Goal: Task Accomplishment & Management: Manage account settings

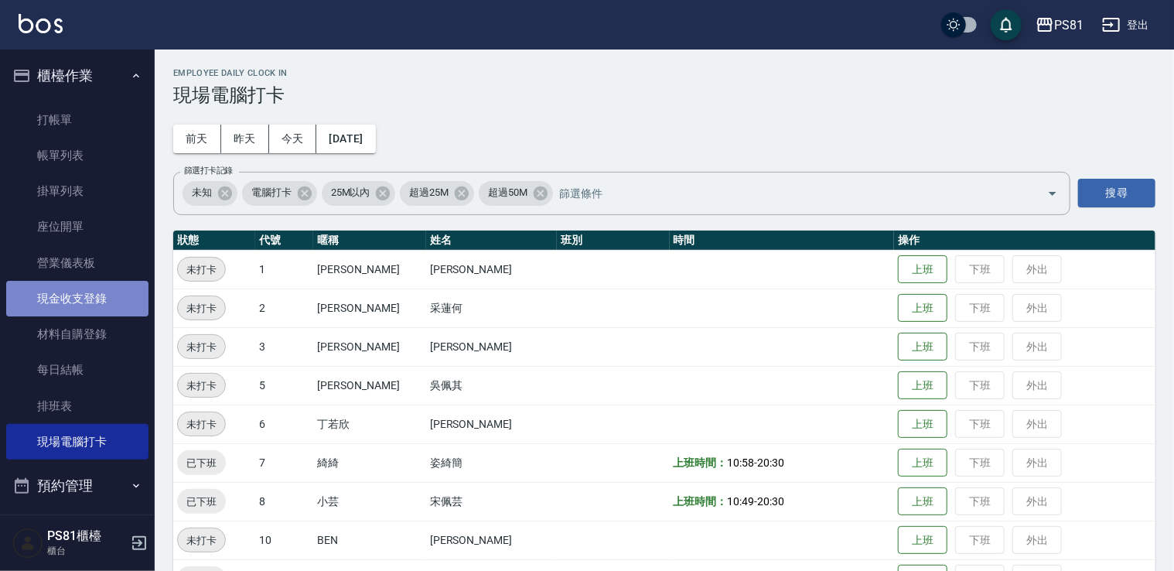
click at [90, 292] on link "現金收支登錄" at bounding box center [77, 299] width 142 height 36
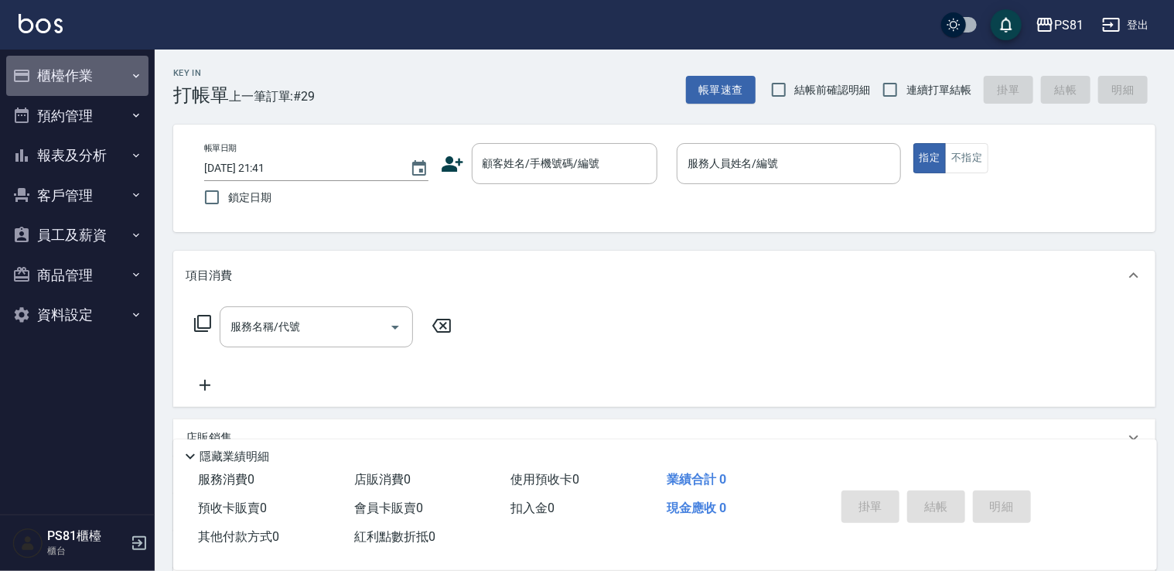
click at [83, 74] on button "櫃檯作業" at bounding box center [77, 76] width 142 height 40
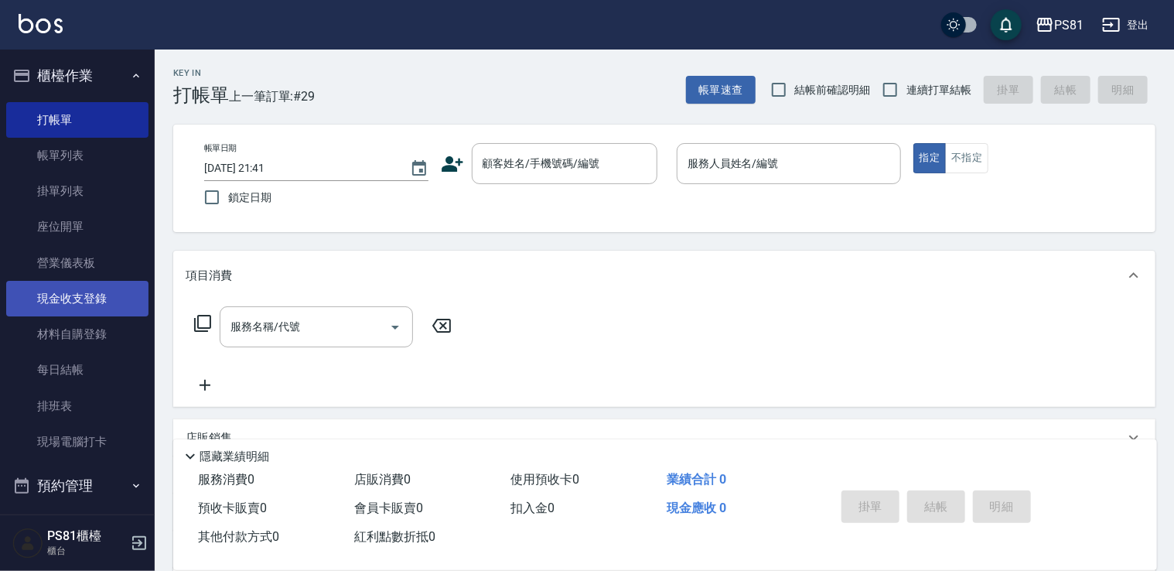
click at [121, 302] on link "現金收支登錄" at bounding box center [77, 299] width 142 height 36
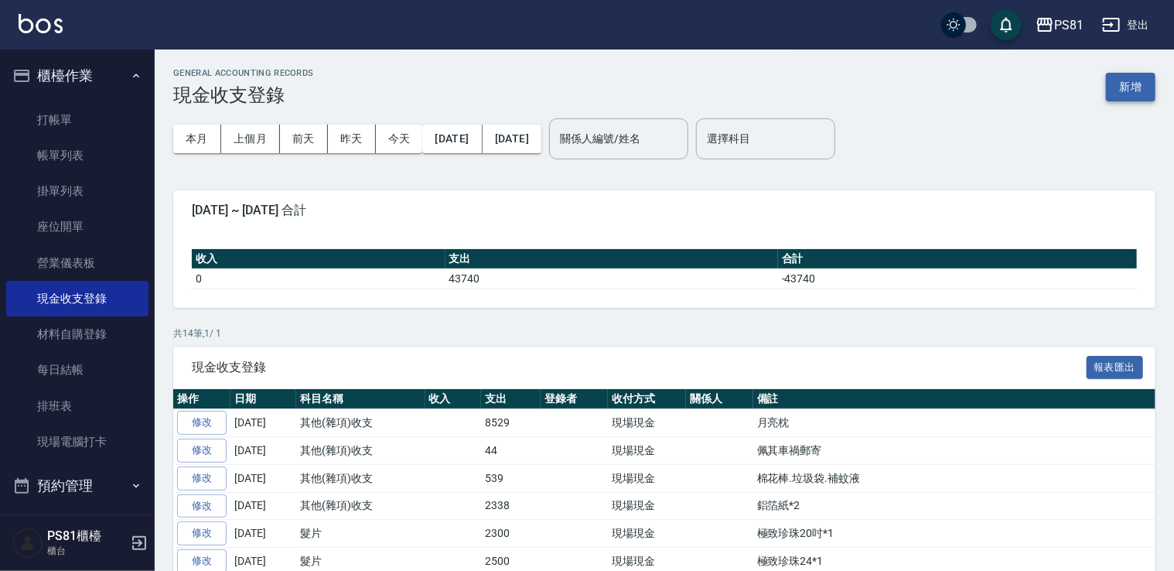
click at [1136, 94] on button "新增" at bounding box center [1130, 87] width 49 height 29
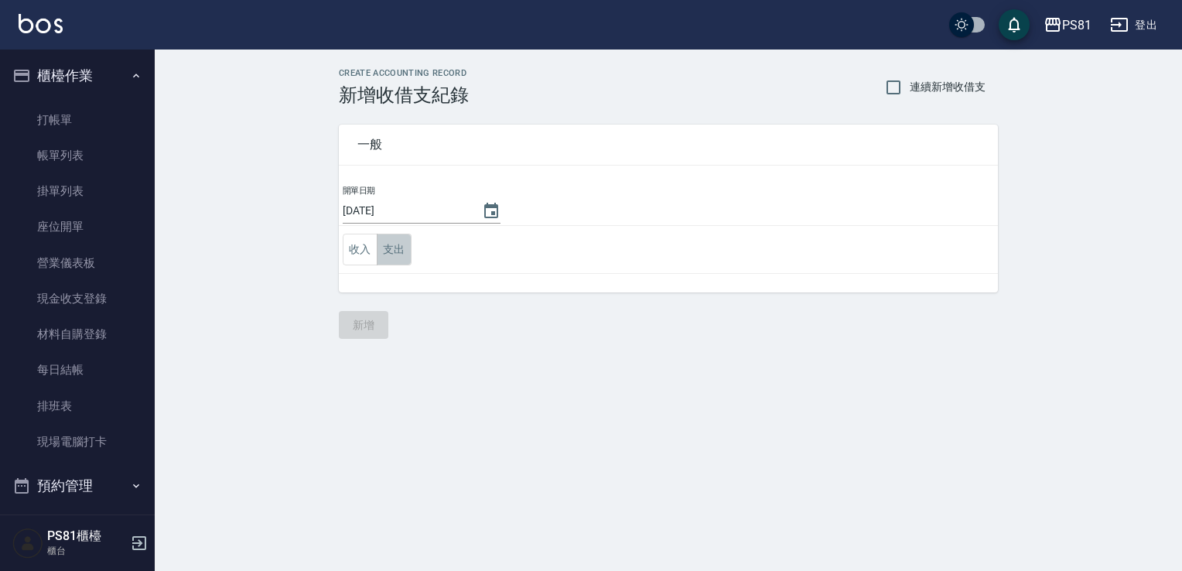
click at [380, 249] on button "支出" at bounding box center [394, 250] width 35 height 32
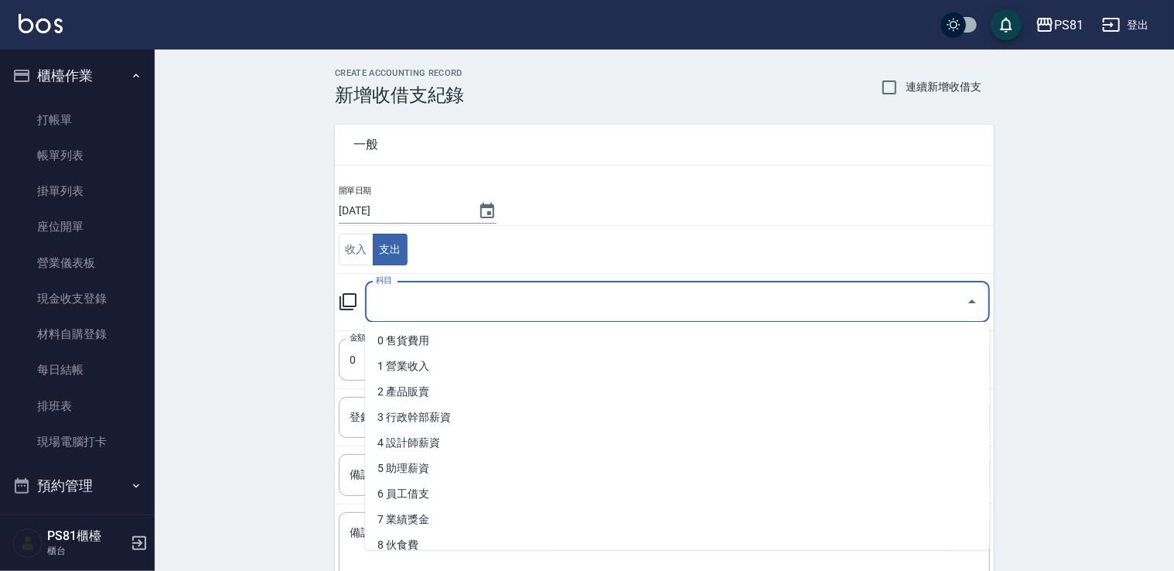
click at [400, 292] on input "科目" at bounding box center [666, 301] width 588 height 27
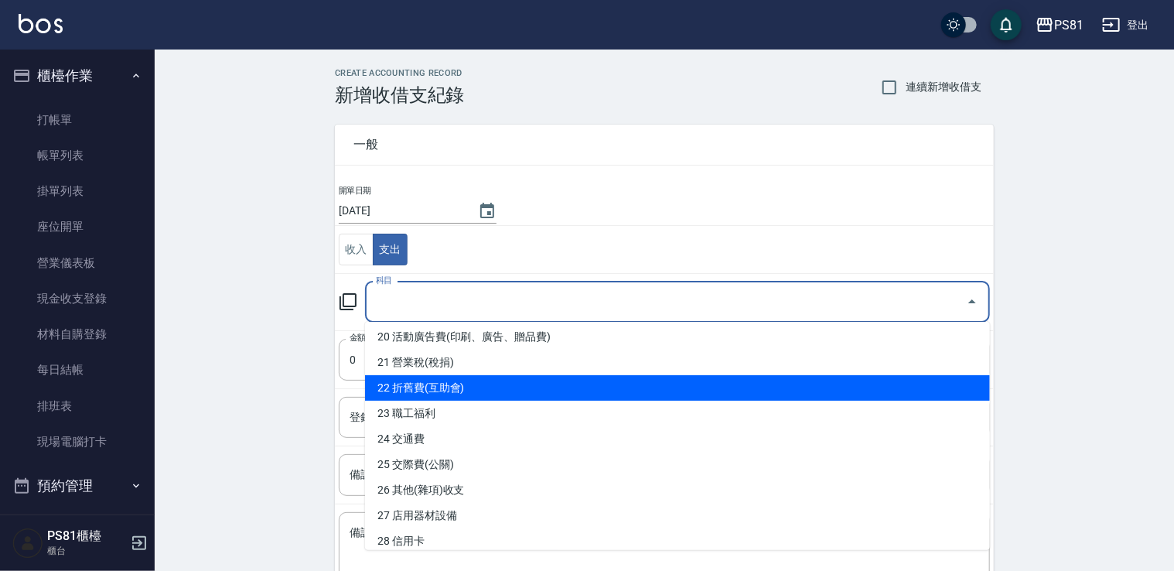
scroll to position [541, 0]
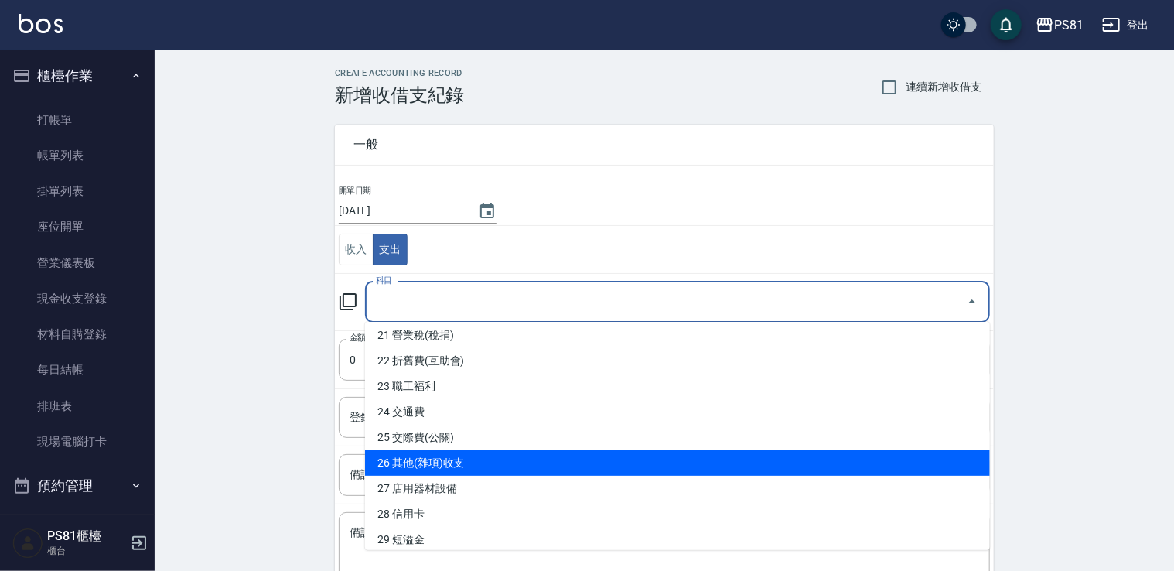
click at [493, 464] on li "26 其他(雜項)收支" at bounding box center [677, 463] width 625 height 26
type input "26 其他(雜項)收支"
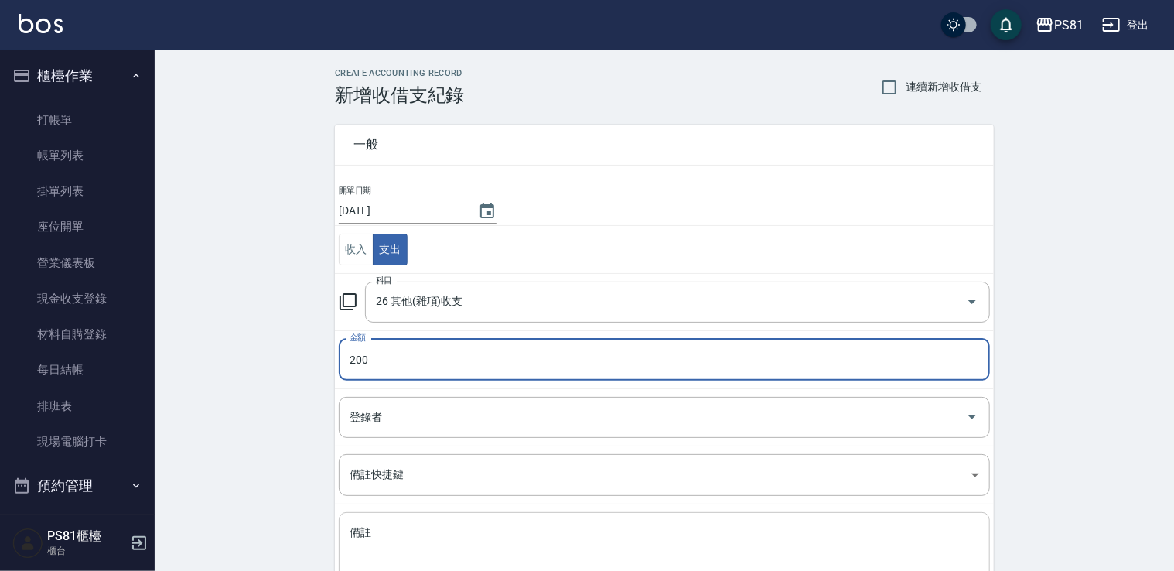
type input "200"
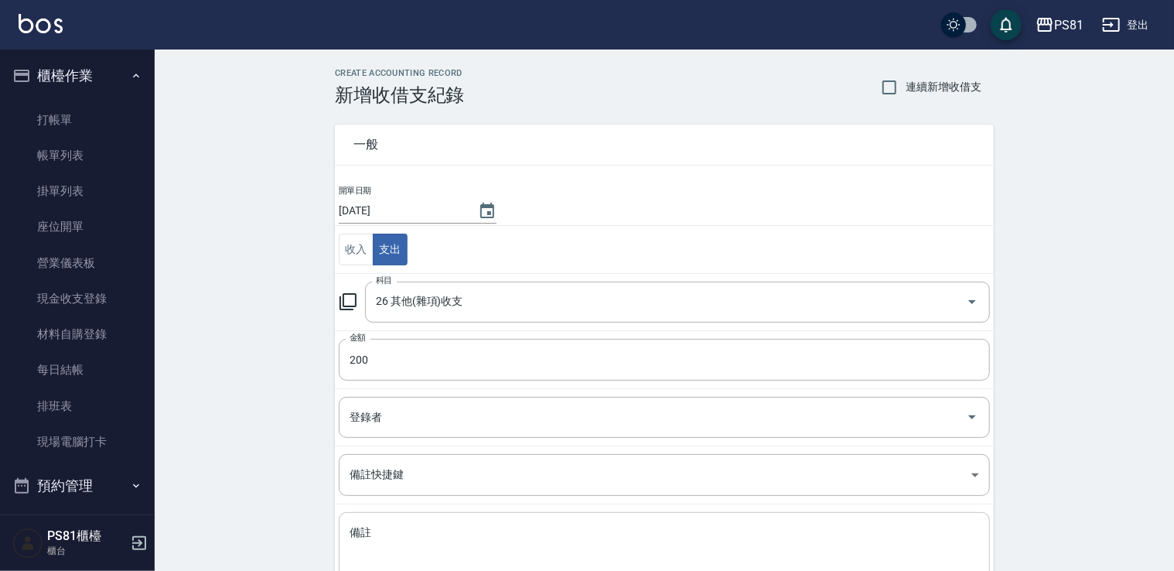
click at [480, 522] on div "x 備註" at bounding box center [664, 551] width 651 height 78
type textarea "j"
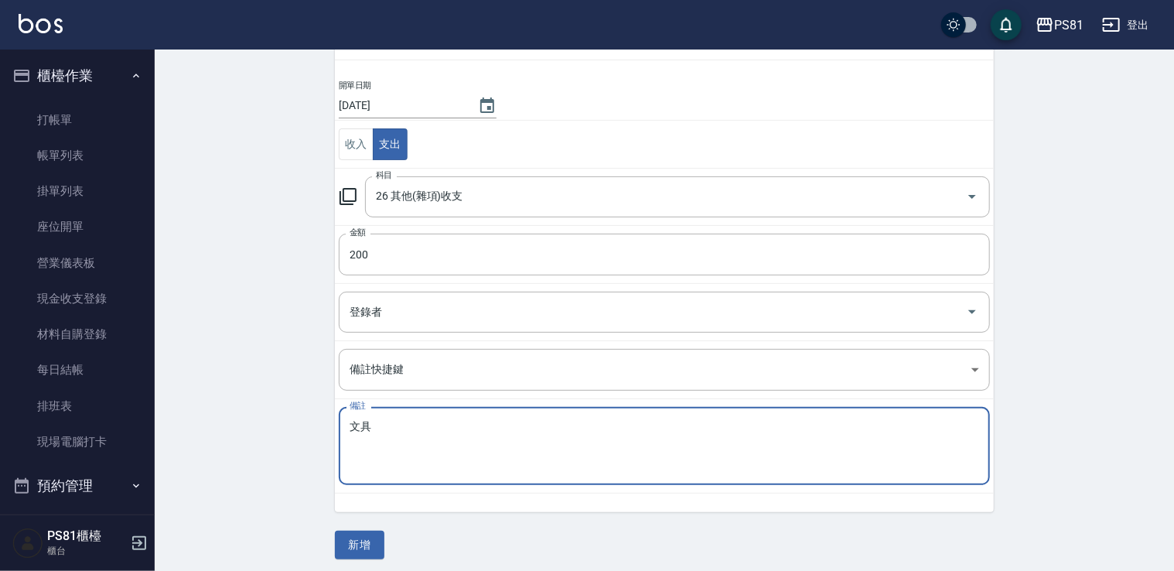
scroll to position [110, 0]
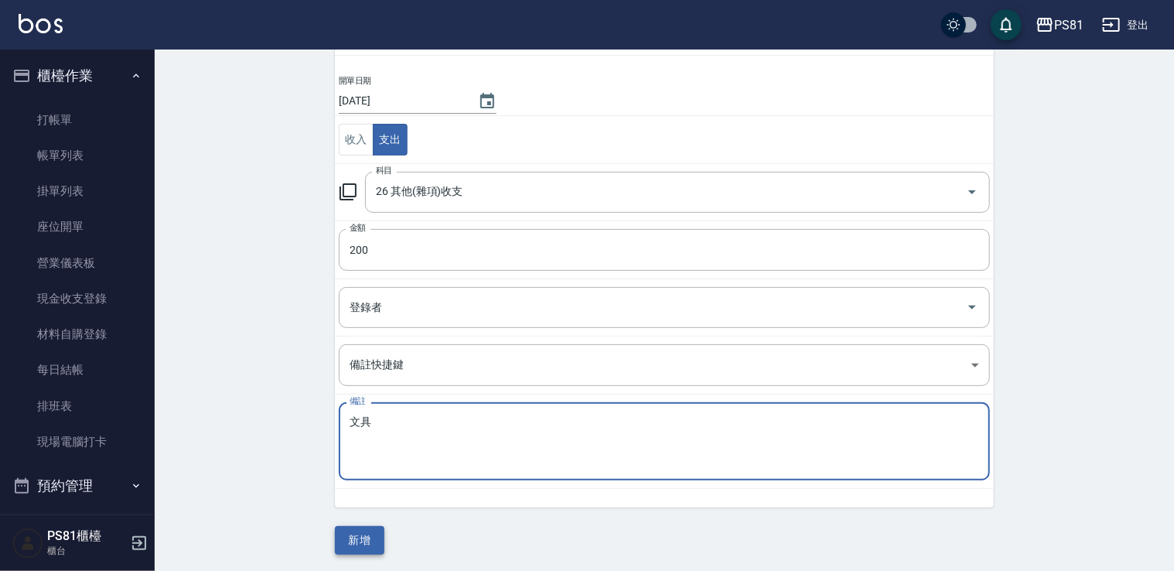
type textarea "文具"
click at [359, 537] on button "新增" at bounding box center [359, 540] width 49 height 29
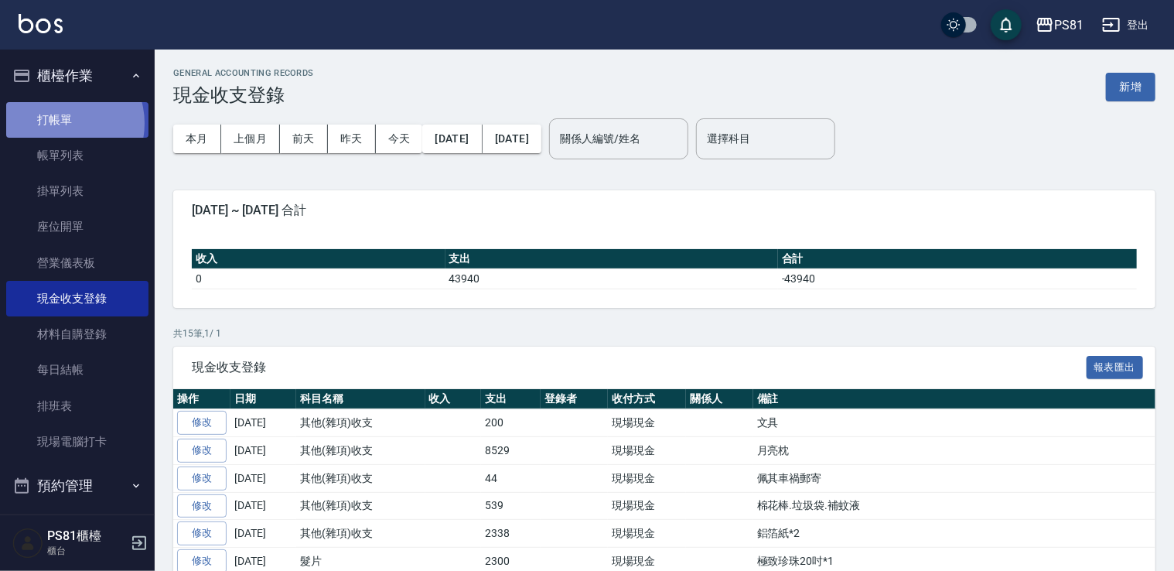
click at [63, 123] on link "打帳單" at bounding box center [77, 120] width 142 height 36
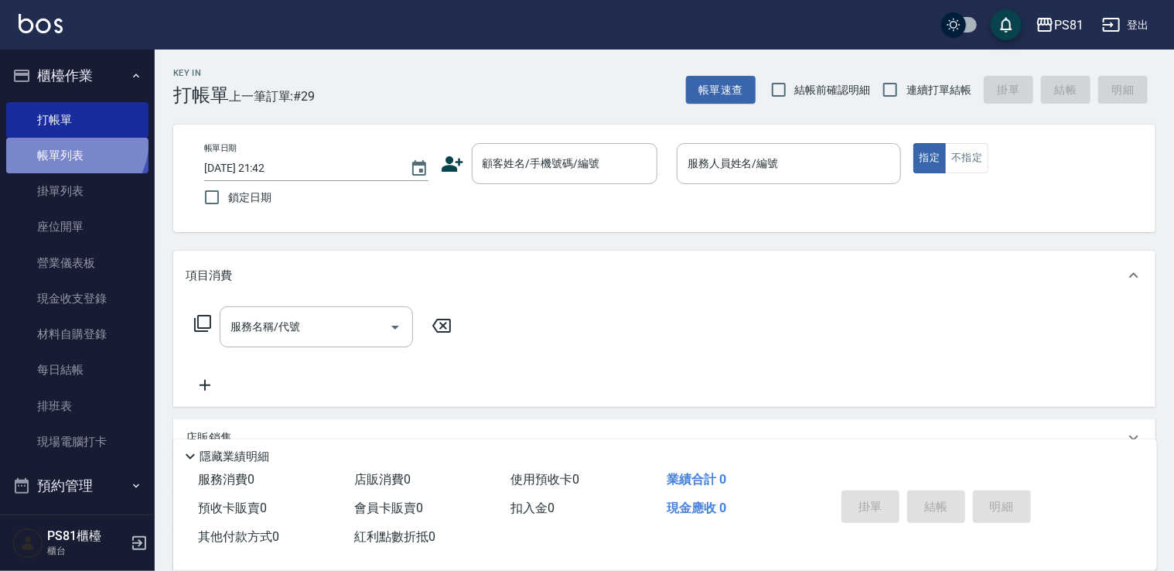
click at [68, 140] on link "帳單列表" at bounding box center [77, 156] width 142 height 36
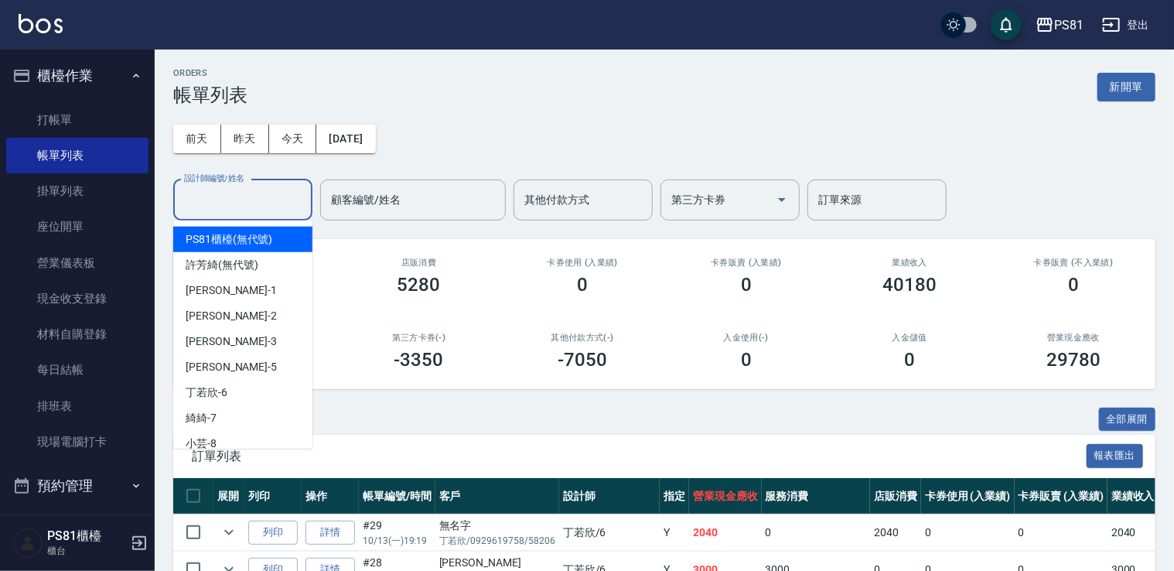
click at [284, 210] on input "設計師編號/姓名" at bounding box center [242, 199] width 125 height 27
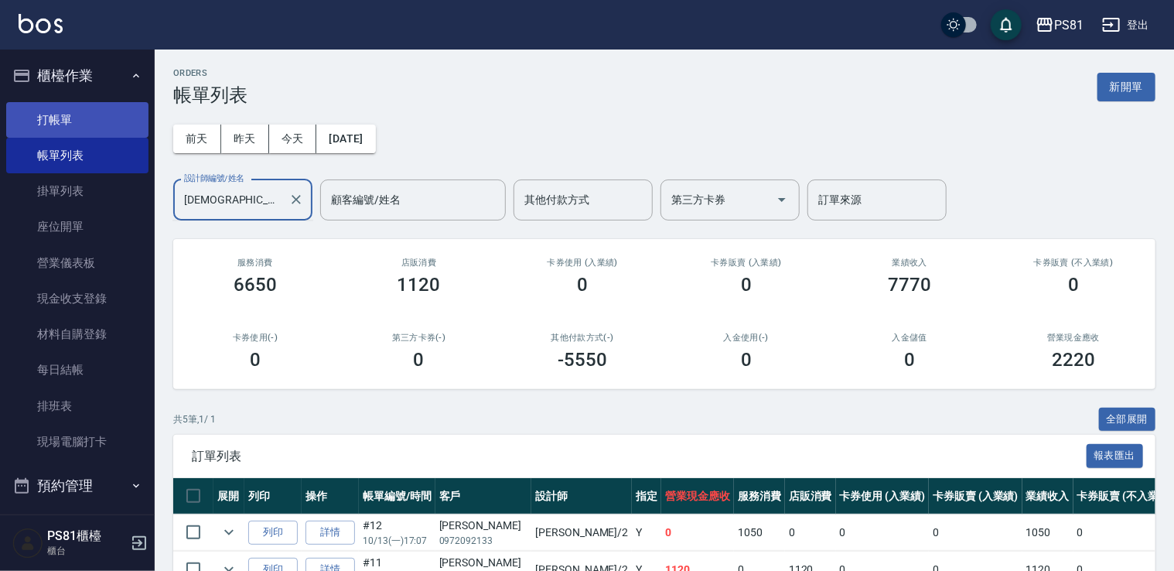
type input "采蓮-2"
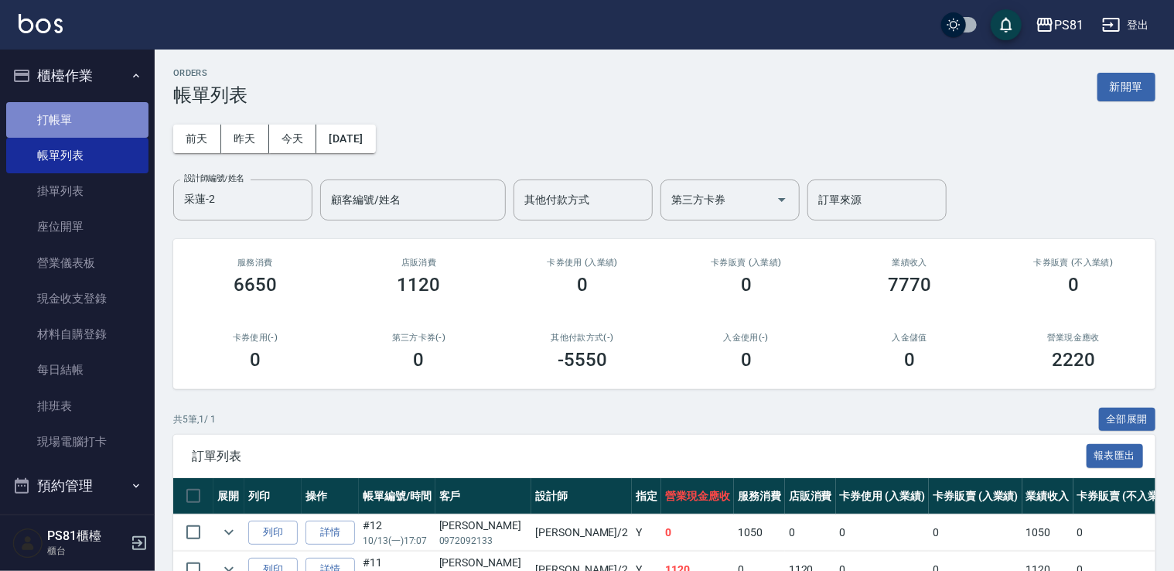
click at [83, 104] on link "打帳單" at bounding box center [77, 120] width 142 height 36
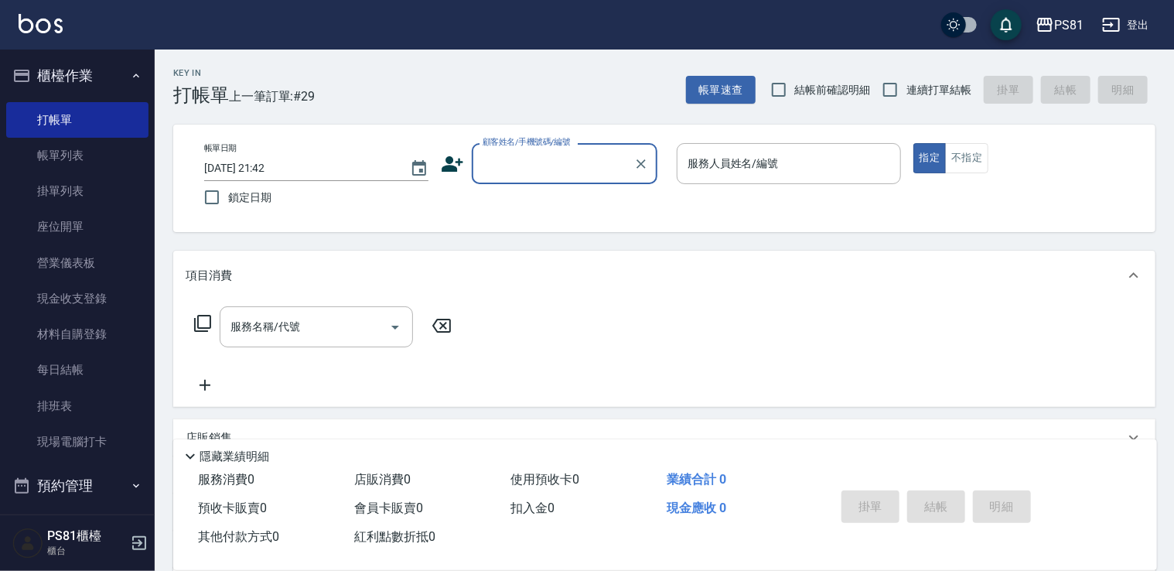
click at [445, 165] on icon at bounding box center [453, 163] width 22 height 15
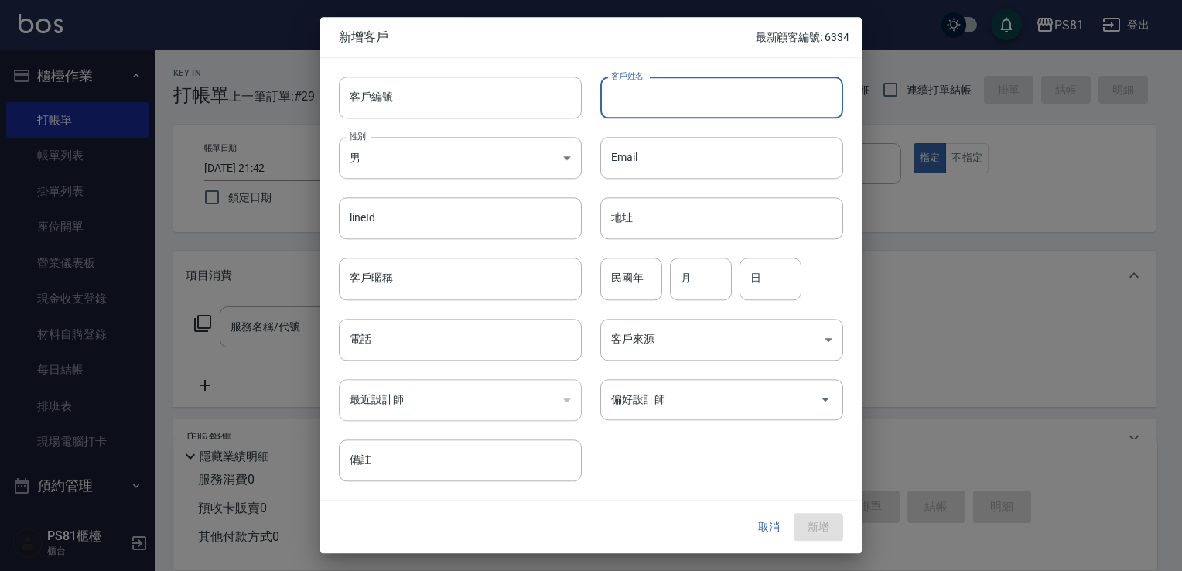
click at [748, 80] on input "客戶姓名" at bounding box center [721, 98] width 243 height 42
type input "l"
type input "[PERSON_NAME]"
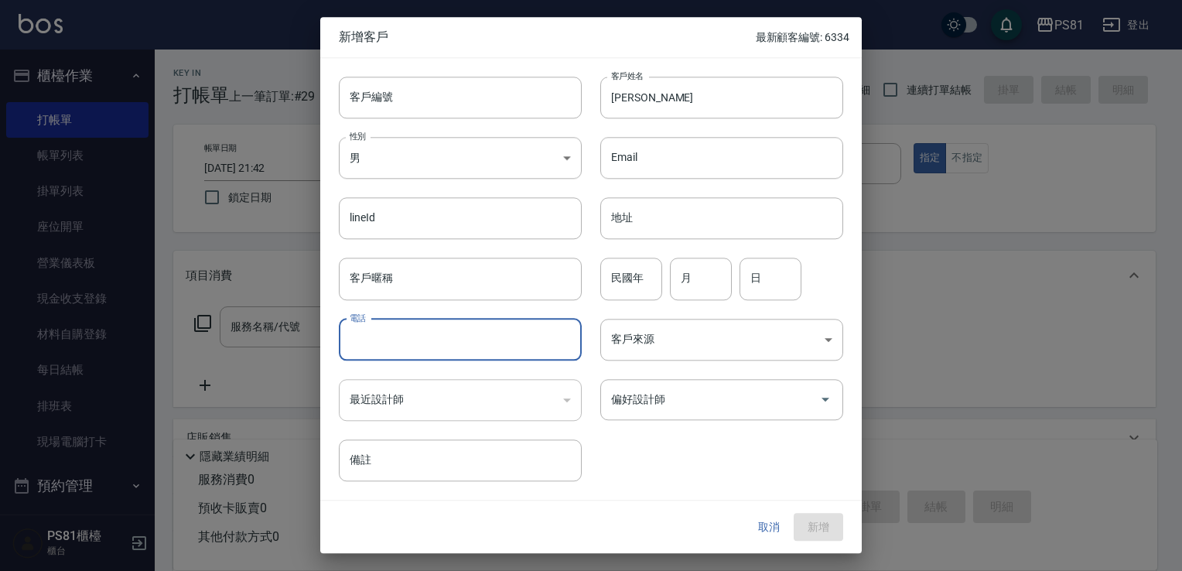
click at [494, 351] on input "電話" at bounding box center [460, 340] width 243 height 42
type input "0906075931"
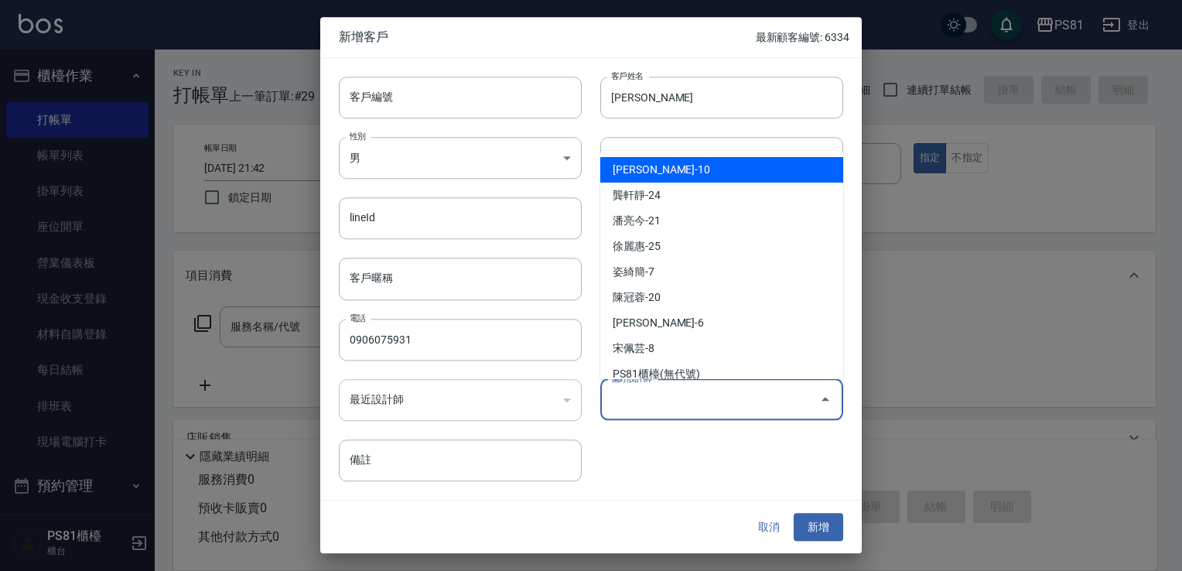
click at [623, 392] on input "偏好設計師" at bounding box center [710, 399] width 206 height 27
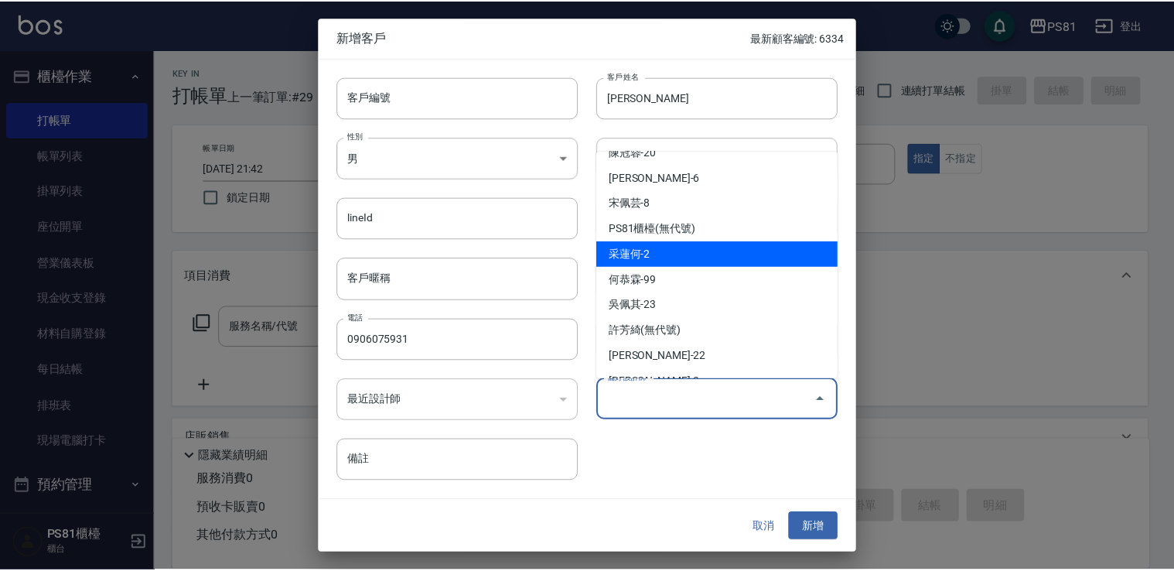
scroll to position [155, 0]
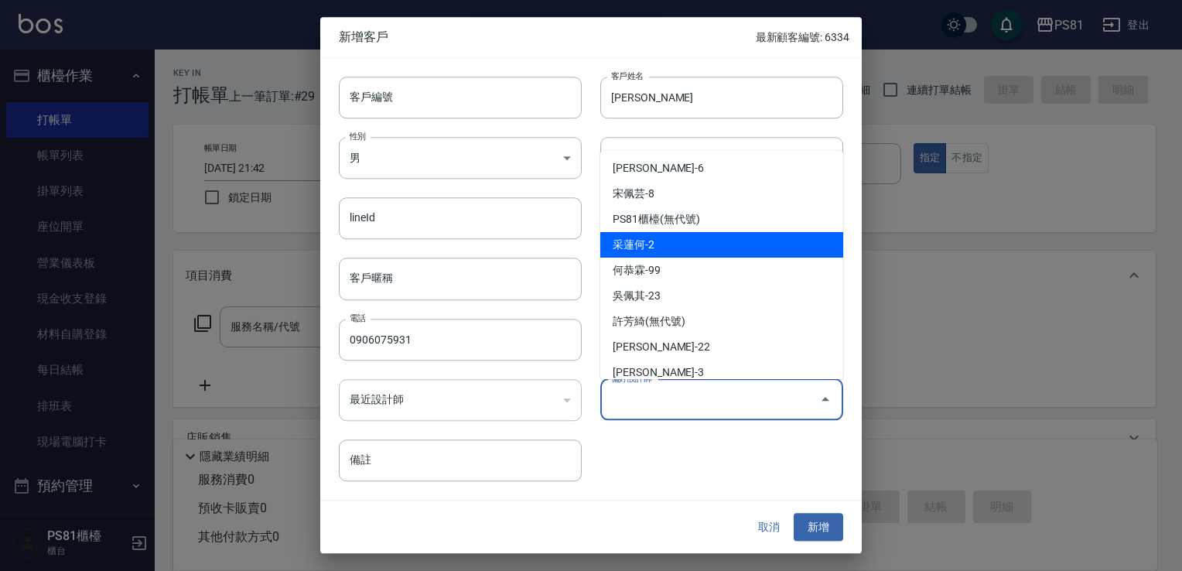
click at [643, 252] on li "采蓮何-2" at bounding box center [721, 245] width 243 height 26
type input "采蓮何"
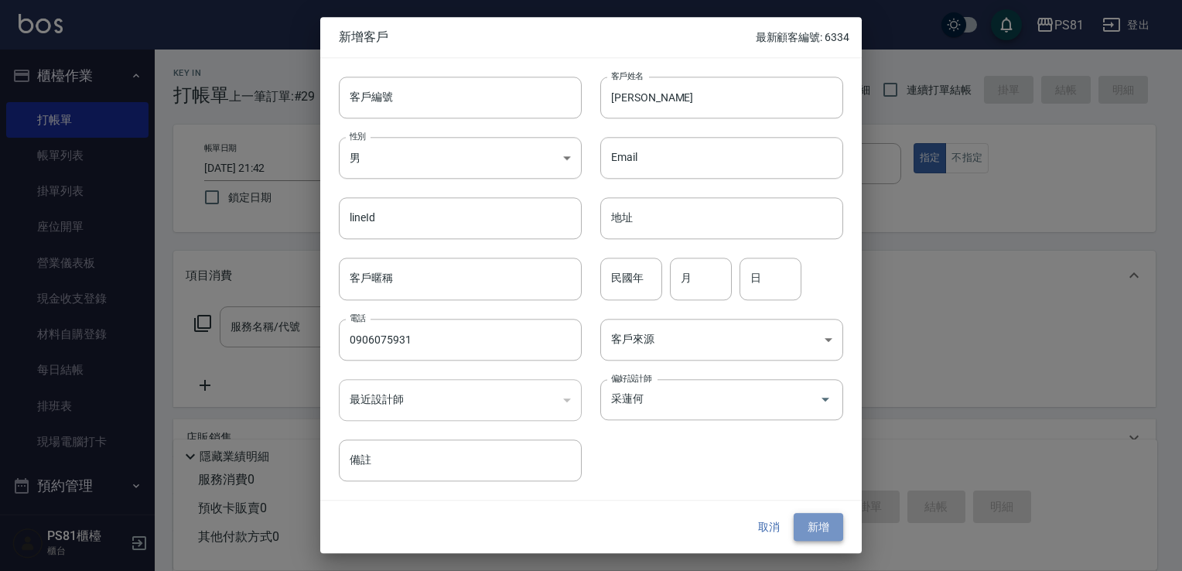
click at [801, 527] on button "新增" at bounding box center [817, 527] width 49 height 29
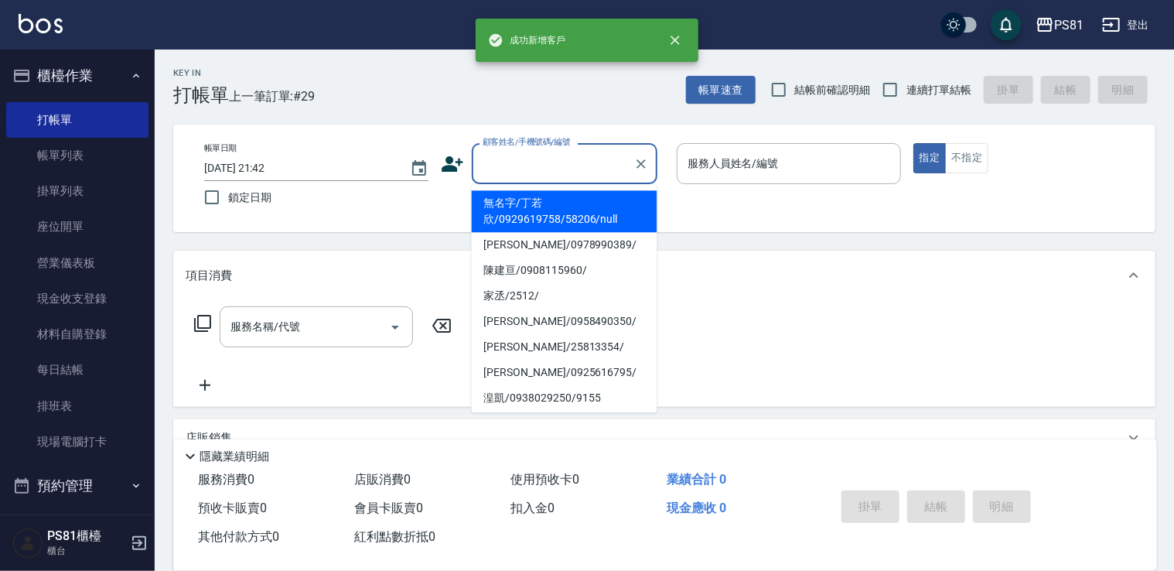
click at [535, 159] on input "顧客姓名/手機號碼/編號" at bounding box center [553, 163] width 148 height 27
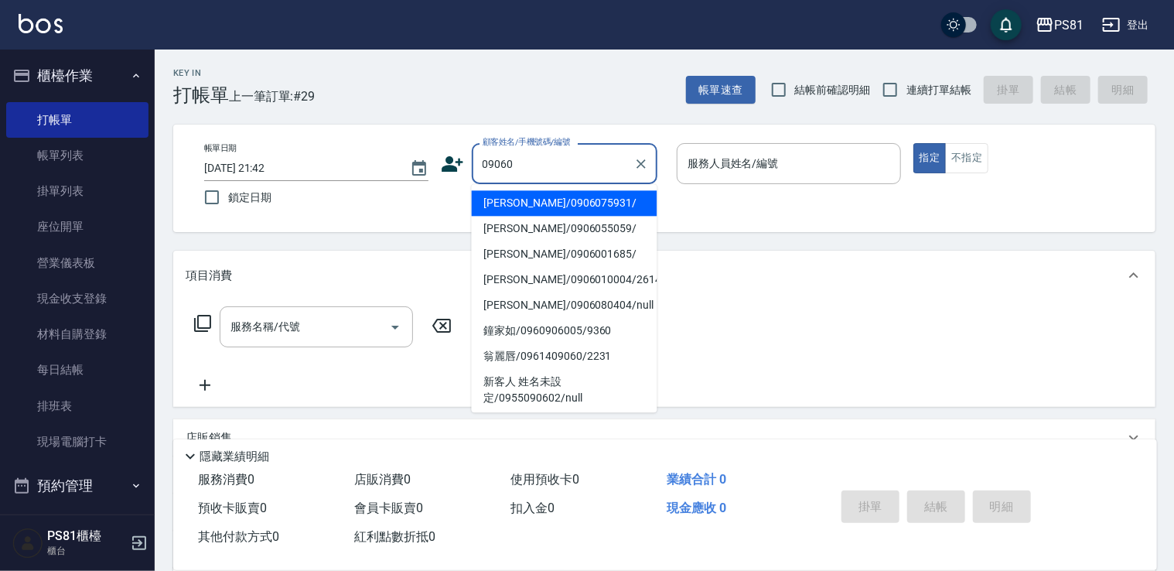
click at [548, 200] on li "[PERSON_NAME]/0906075931/" at bounding box center [565, 203] width 186 height 26
type input "[PERSON_NAME]/0906075931/"
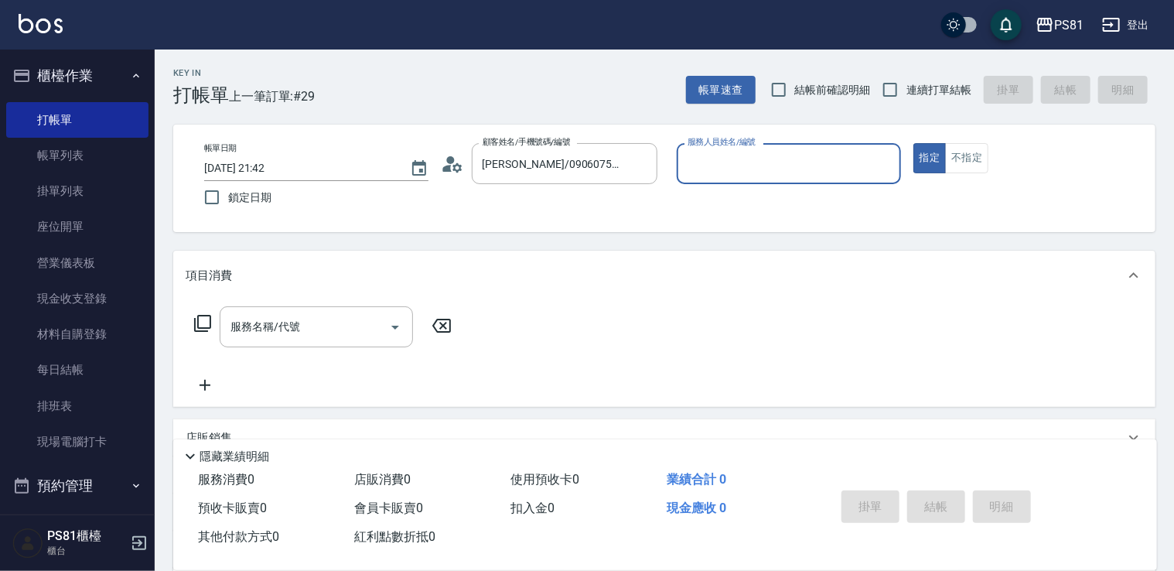
type input "采蓮-2"
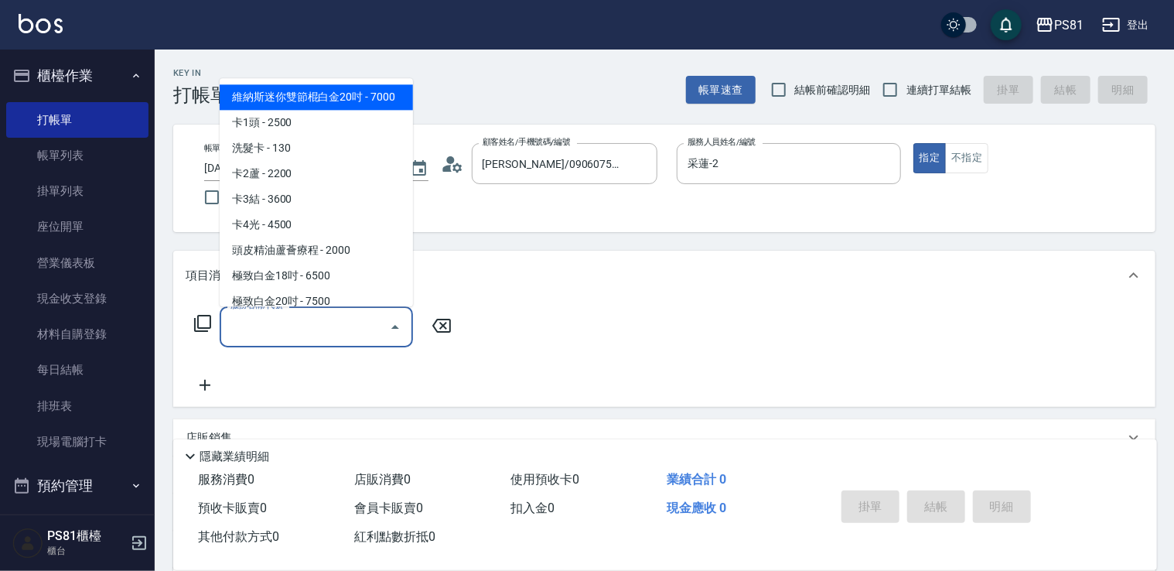
click at [325, 326] on input "服務名稱/代號" at bounding box center [305, 326] width 156 height 27
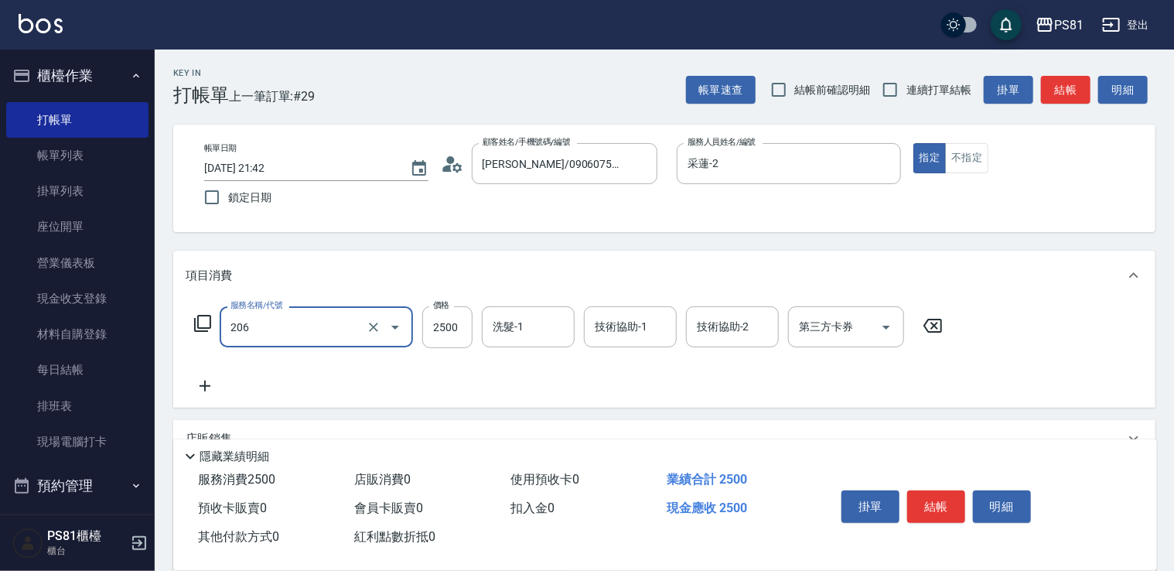
type input "錫紙燙2500(206)"
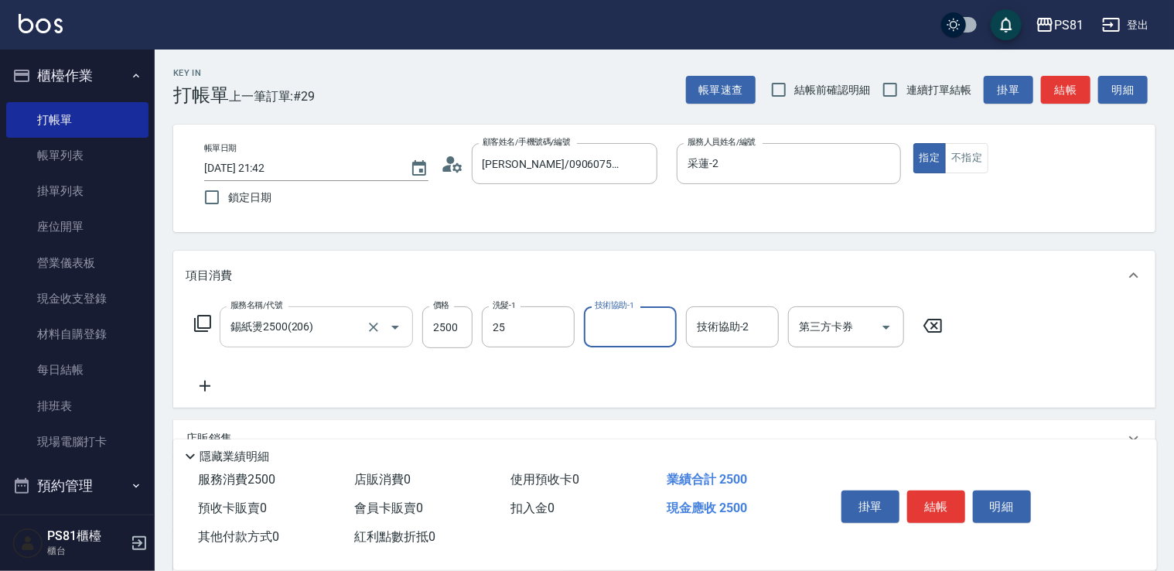
type input "妮可-25"
click at [950, 510] on button "結帳" at bounding box center [936, 506] width 58 height 32
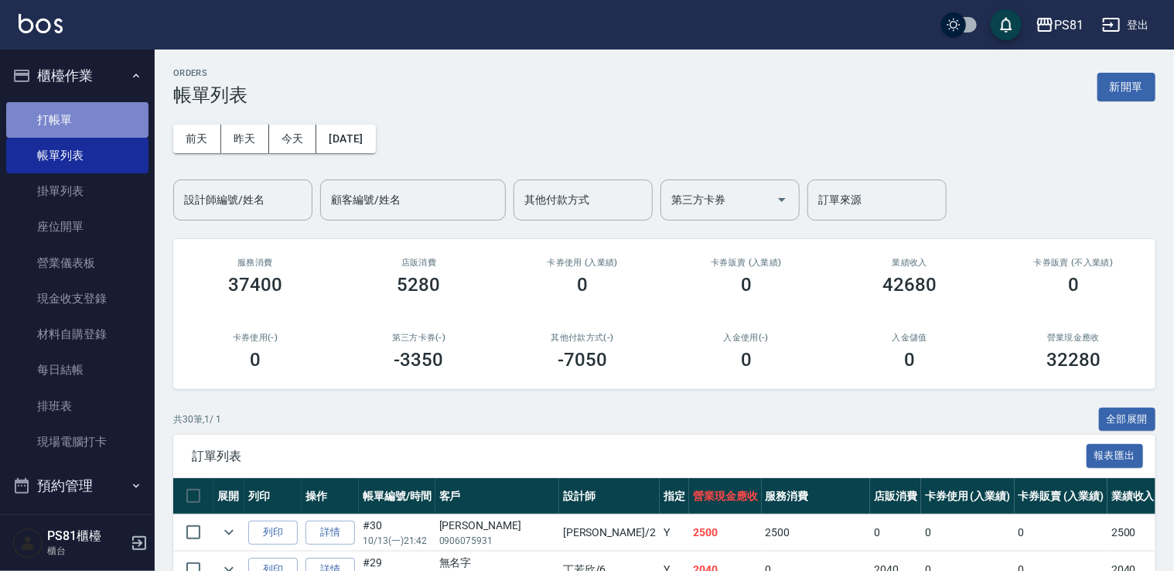
click at [119, 133] on link "打帳單" at bounding box center [77, 120] width 142 height 36
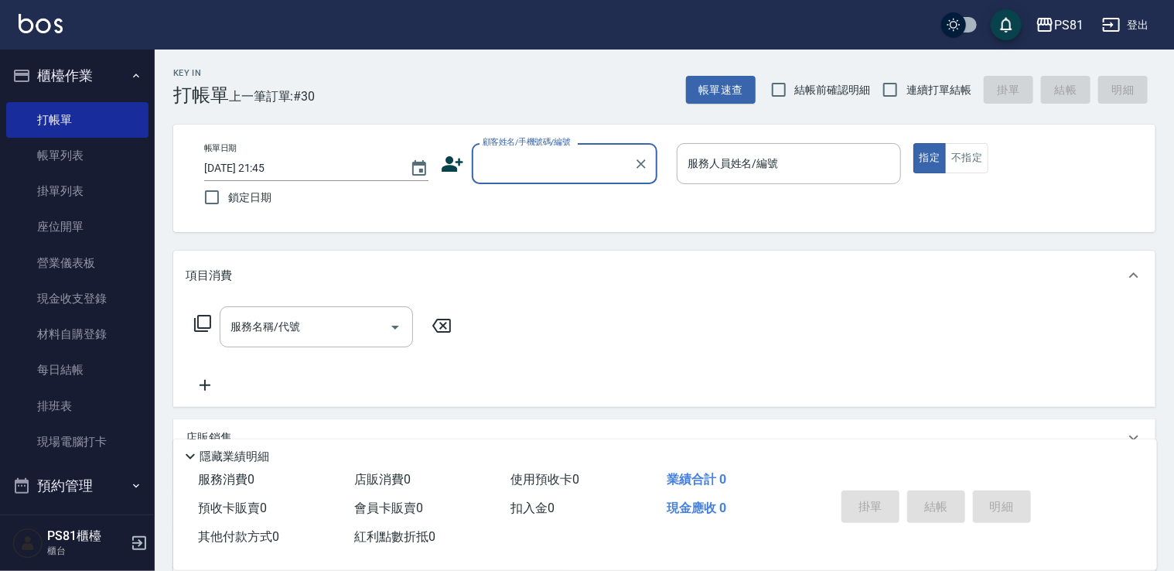
click at [558, 161] on input "顧客姓名/手機號碼/編號" at bounding box center [553, 163] width 148 height 27
type input "x"
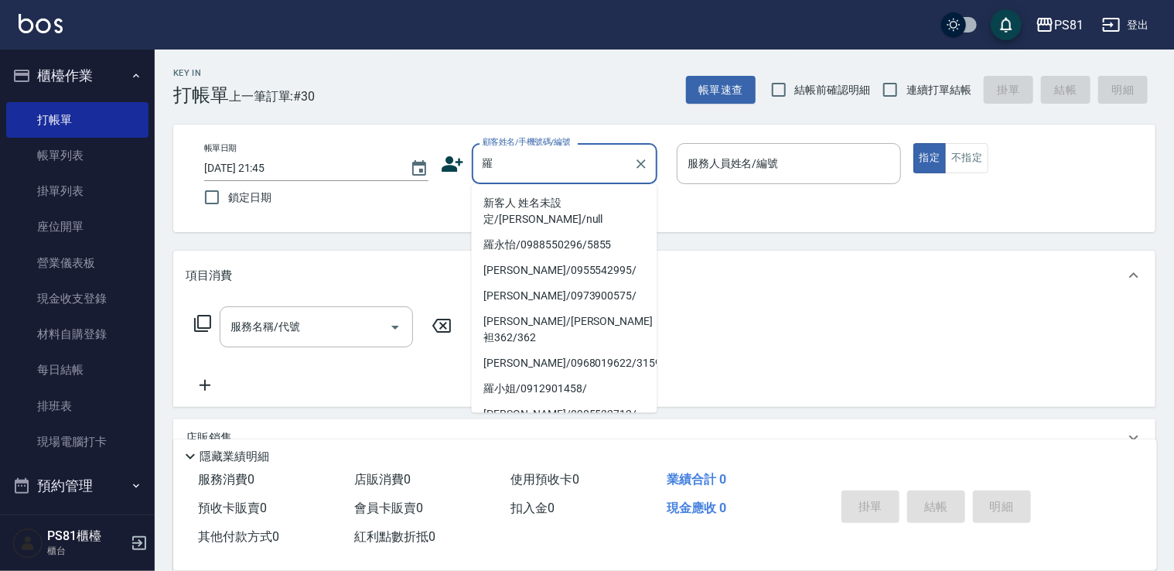
click at [568, 197] on li "新客人 姓名未設定/[PERSON_NAME]/null" at bounding box center [565, 211] width 186 height 42
type input "新客人 姓名未設定/[PERSON_NAME]/null"
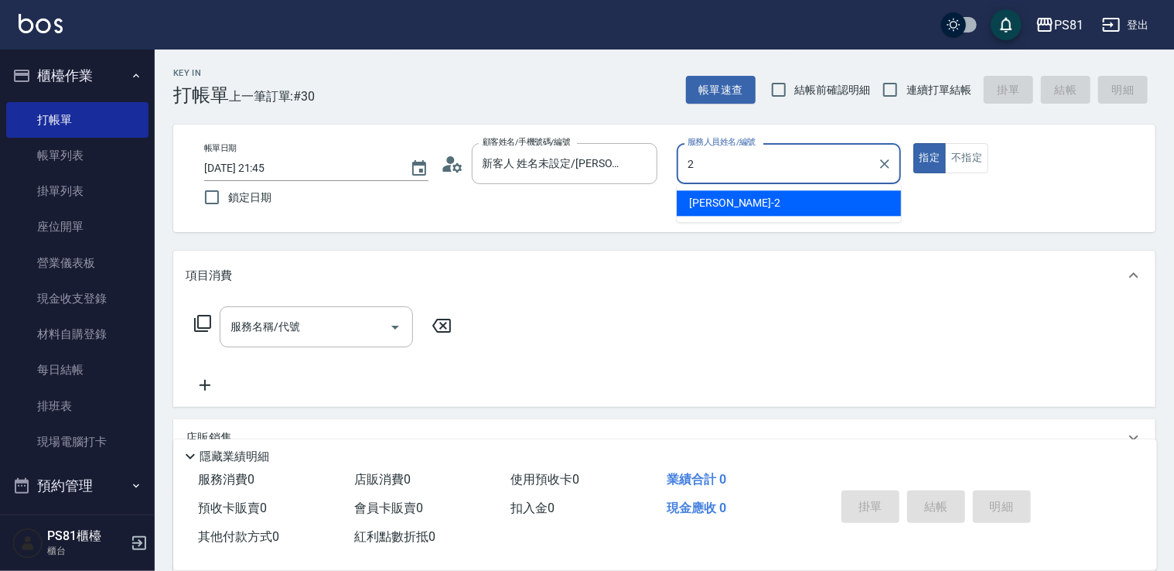
type input "采蓮-2"
type button "true"
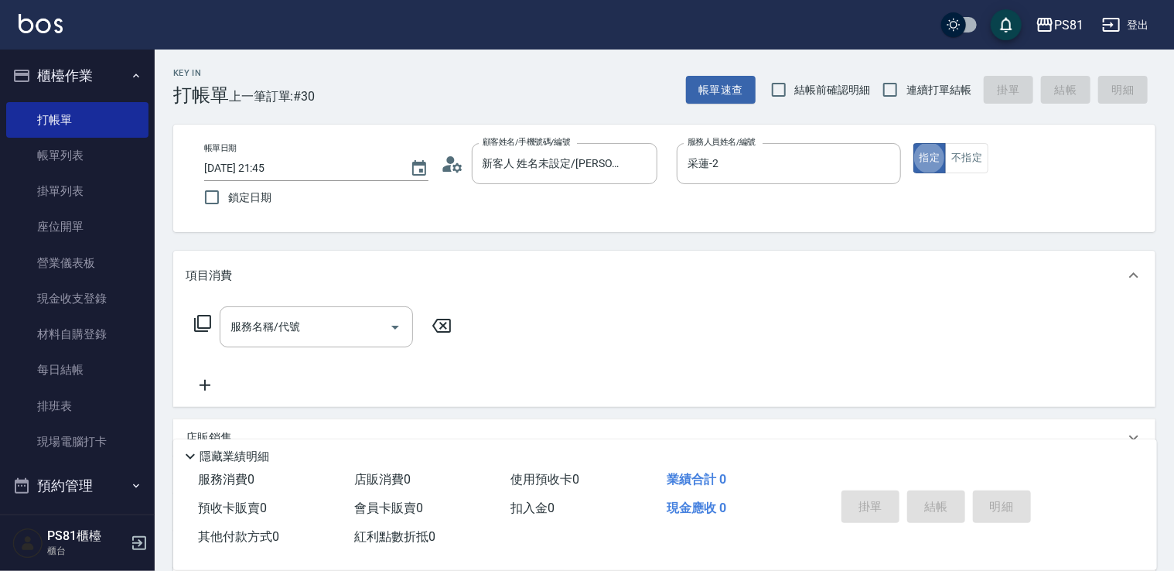
click at [313, 352] on div "服務名稱/代號 服務名稱/代號" at bounding box center [323, 350] width 275 height 88
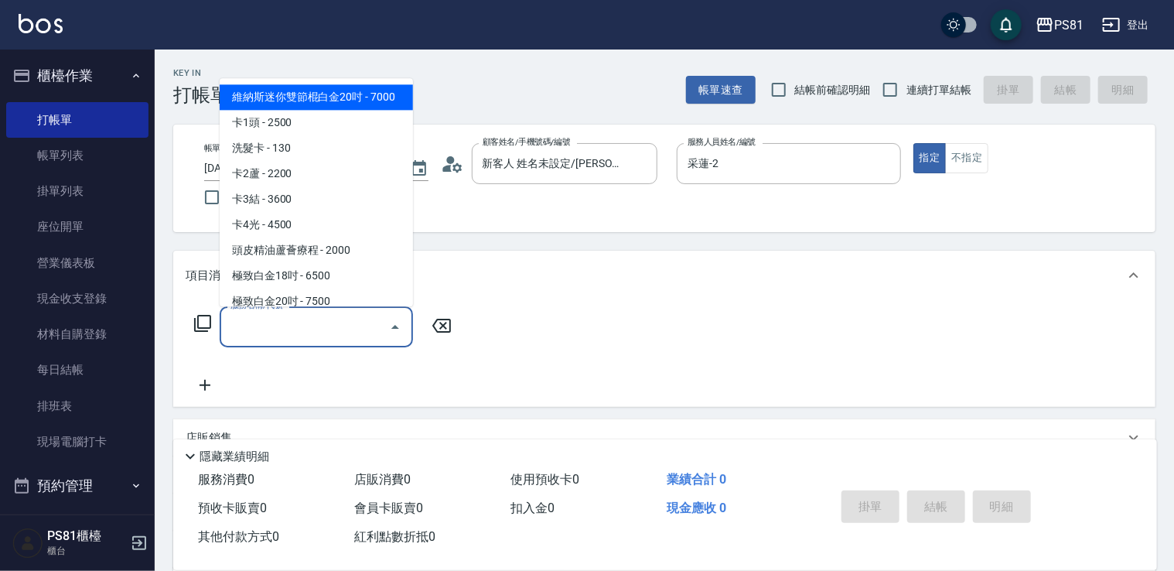
click at [305, 336] on input "服務名稱/代號" at bounding box center [305, 326] width 156 height 27
click at [520, 374] on div "服務名稱/代號 服務名稱/代號" at bounding box center [664, 353] width 982 height 107
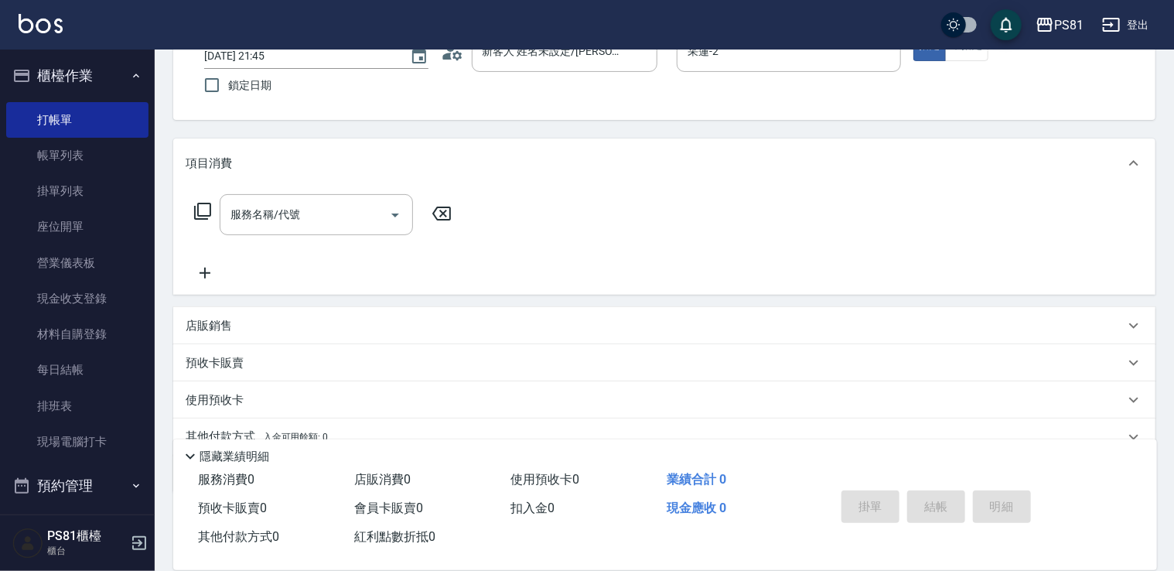
scroll to position [180, 0]
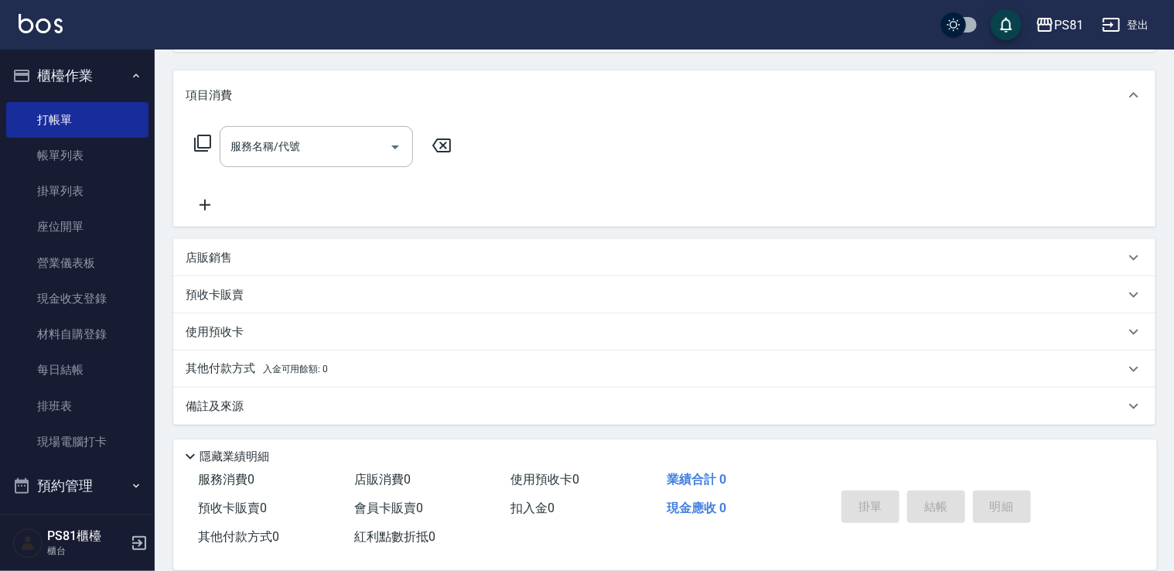
click at [394, 252] on div "店販銷售" at bounding box center [655, 258] width 939 height 16
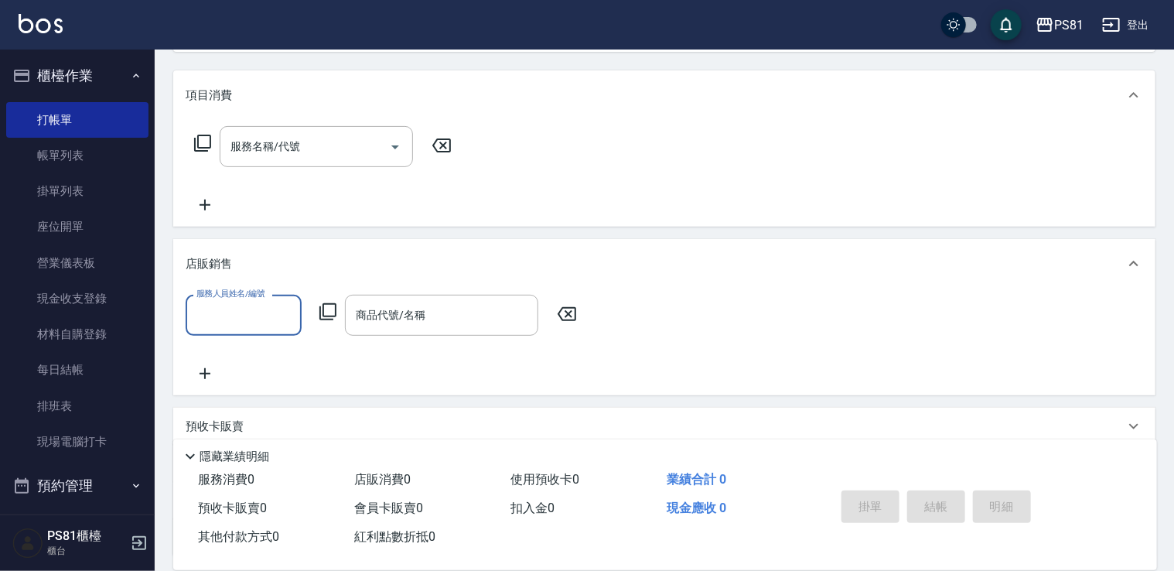
scroll to position [0, 0]
click at [281, 312] on input "服務人員姓名/編號" at bounding box center [244, 315] width 102 height 27
type input "采蓮-2"
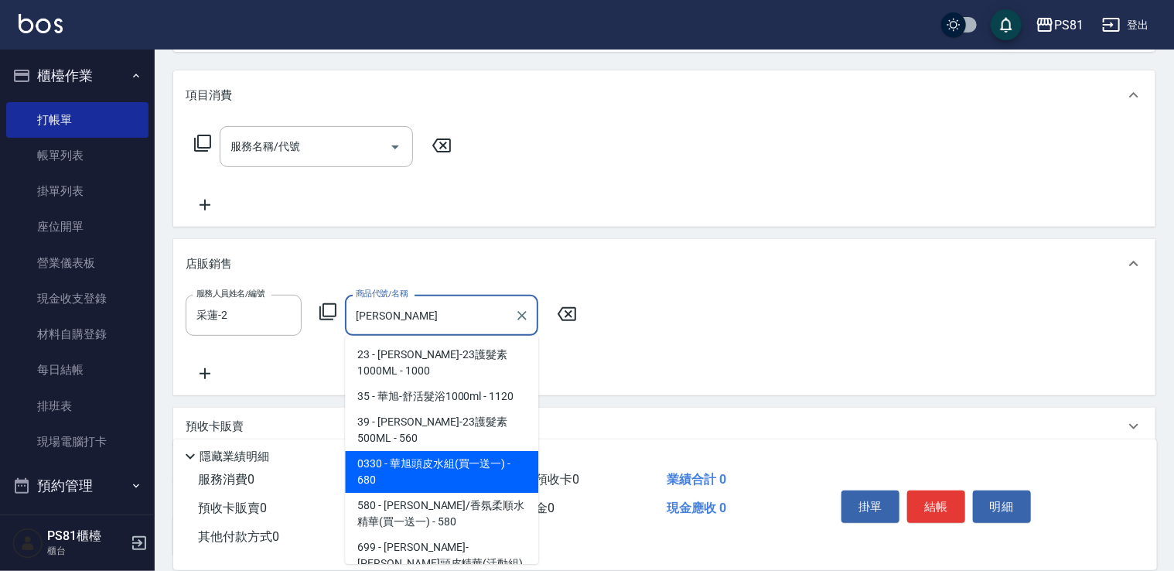
click at [408, 451] on span "0330 - 華旭頭皮水組(買一送一) - 680" at bounding box center [441, 472] width 193 height 42
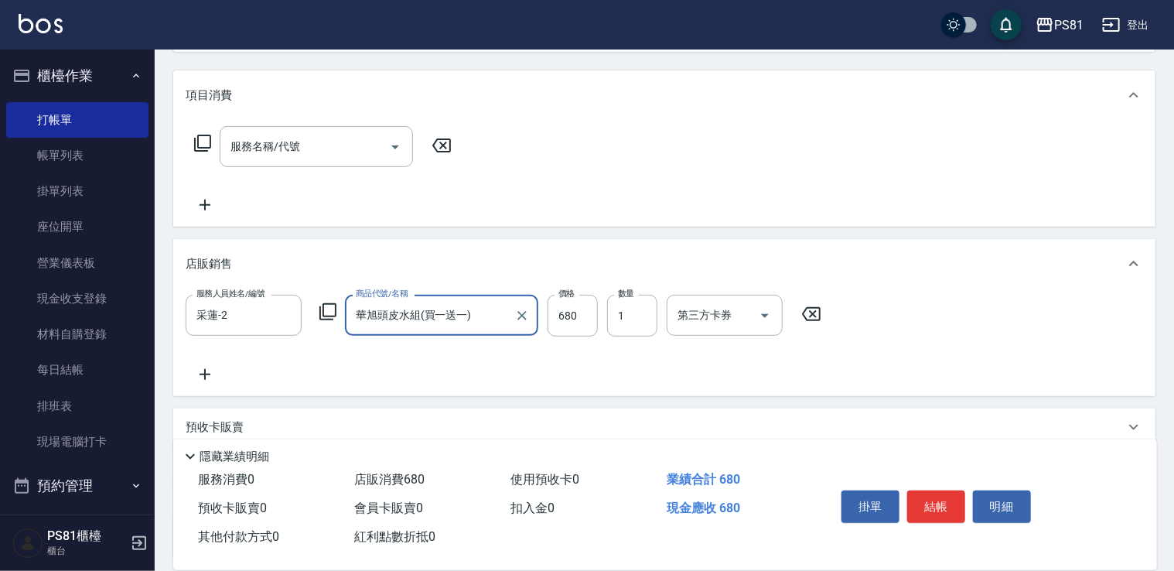
type input "華旭頭皮水組(買一送一)"
drag, startPoint x: 582, startPoint y: 351, endPoint x: 687, endPoint y: 385, distance: 111.3
click at [582, 351] on div "服務人員姓名/編號 [PERSON_NAME]-2 服務人員姓名/編號 商品代號/名稱 [PERSON_NAME]頭皮水組(買一送一) 商品代號/名稱 價格 …" at bounding box center [664, 339] width 957 height 89
click at [931, 500] on button "結帳" at bounding box center [936, 506] width 58 height 32
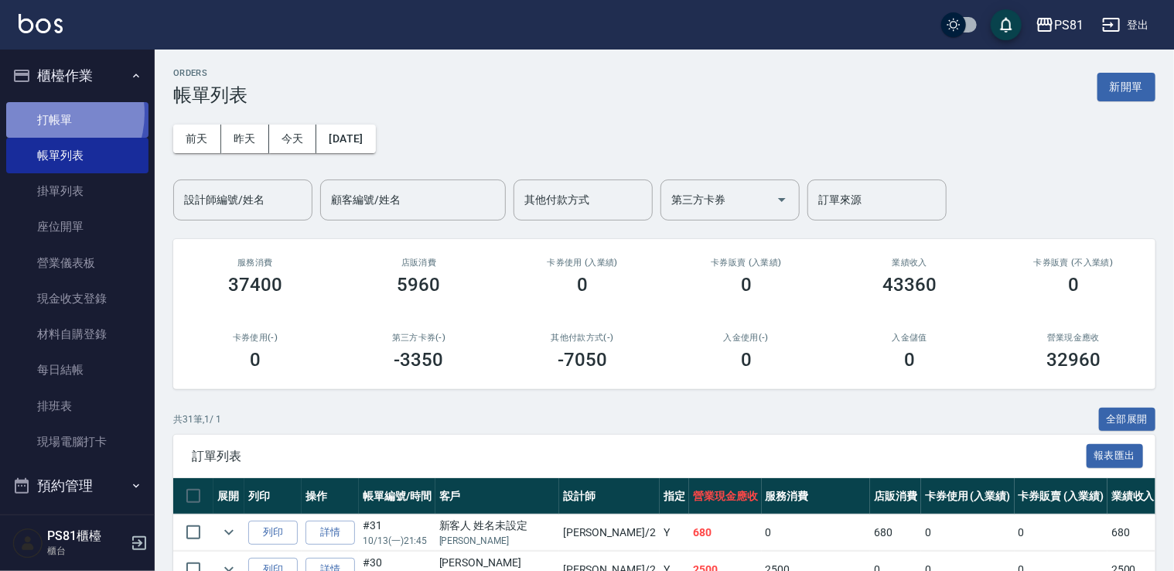
click at [49, 113] on link "打帳單" at bounding box center [77, 120] width 142 height 36
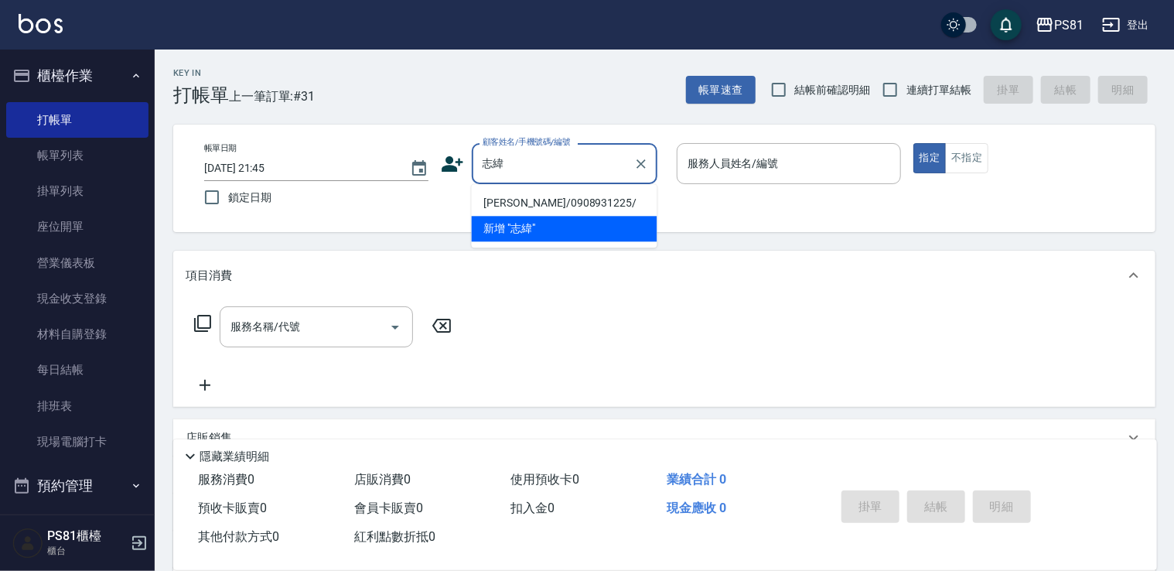
type input "志緯"
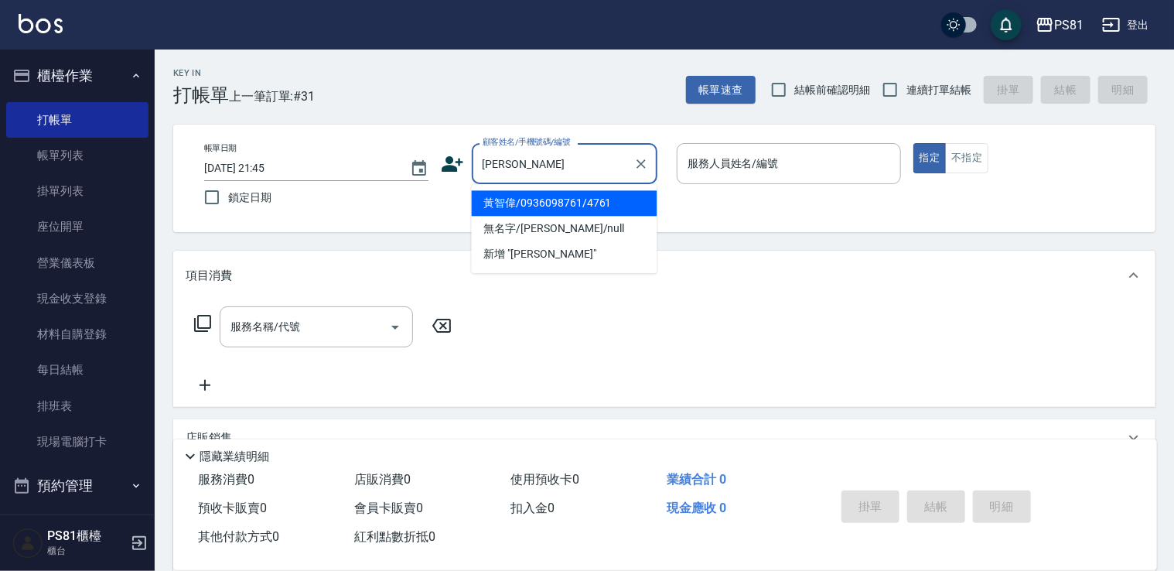
click at [513, 201] on li "黃智偉/0936098761/4761" at bounding box center [565, 203] width 186 height 26
type input "黃智偉/0936098761/4761"
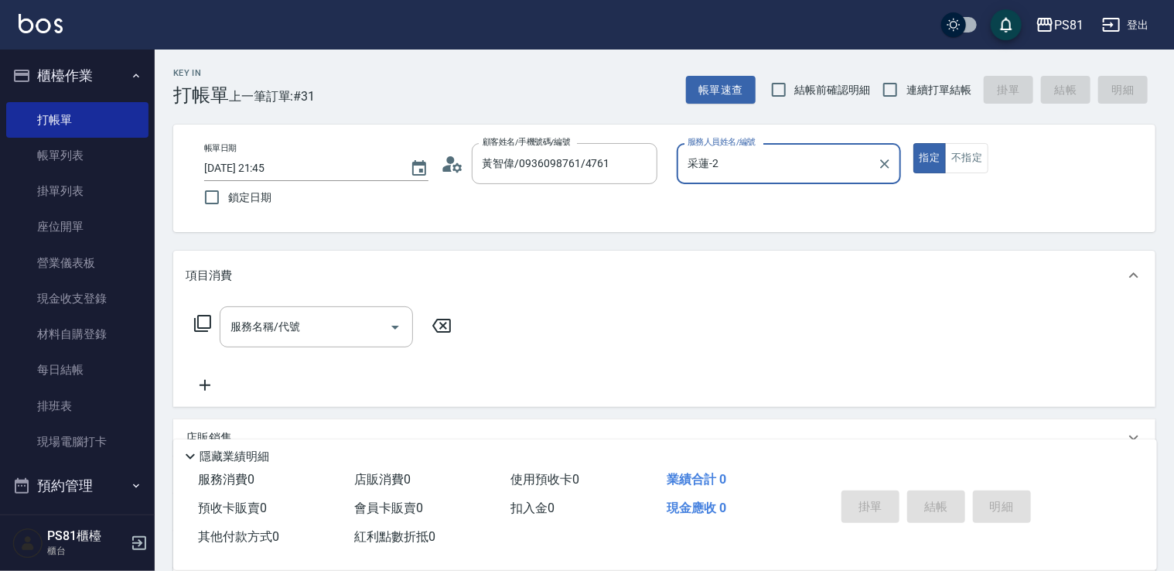
type input "采蓮-2"
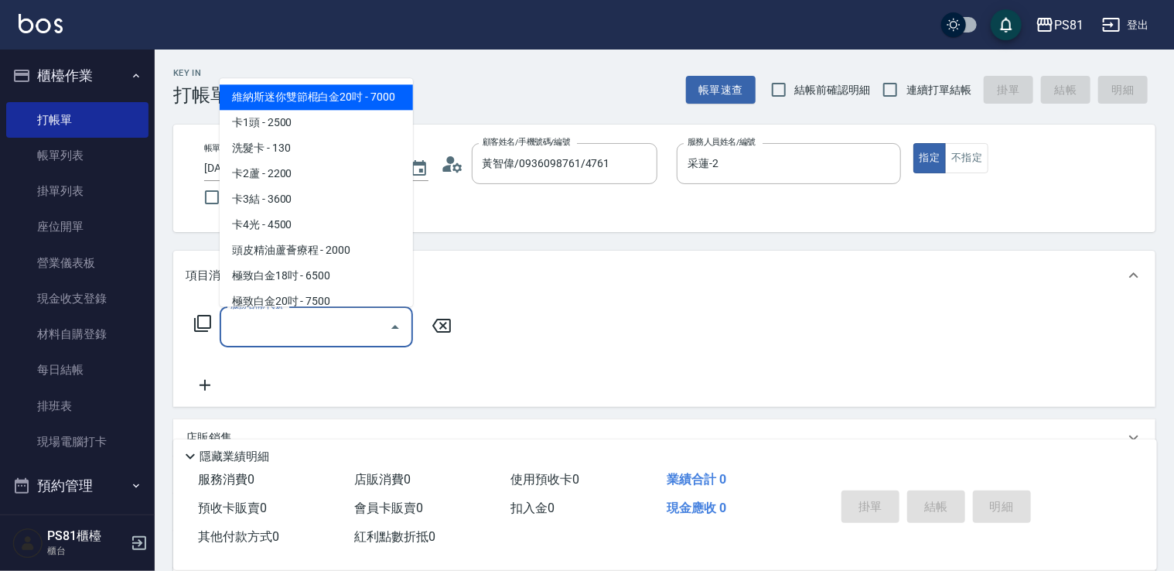
click at [365, 338] on input "服務名稱/代號" at bounding box center [305, 326] width 156 height 27
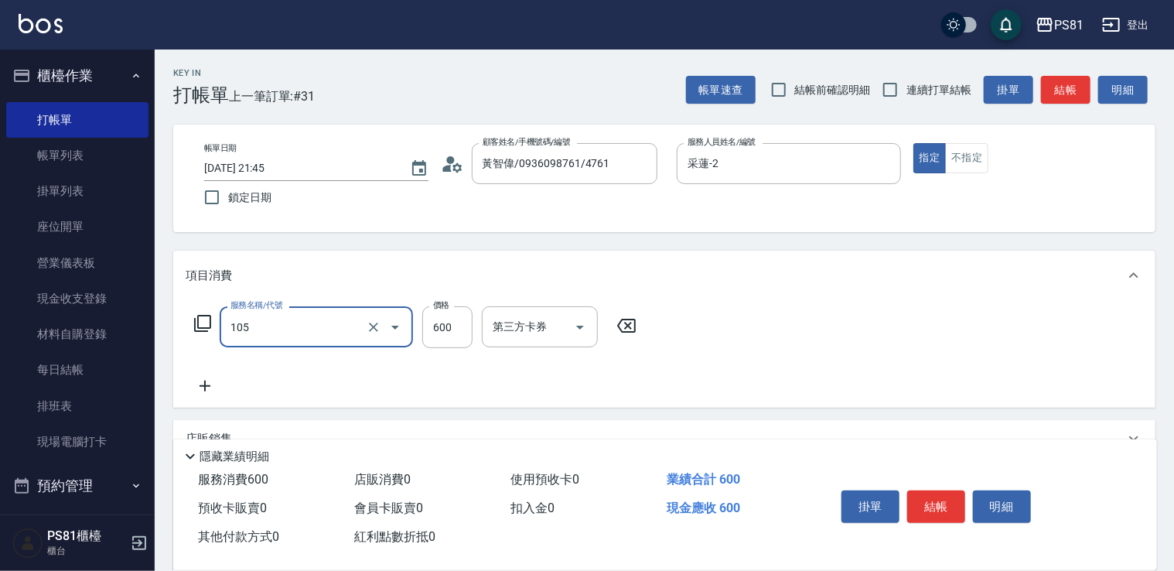
type input "A級洗剪600(105)"
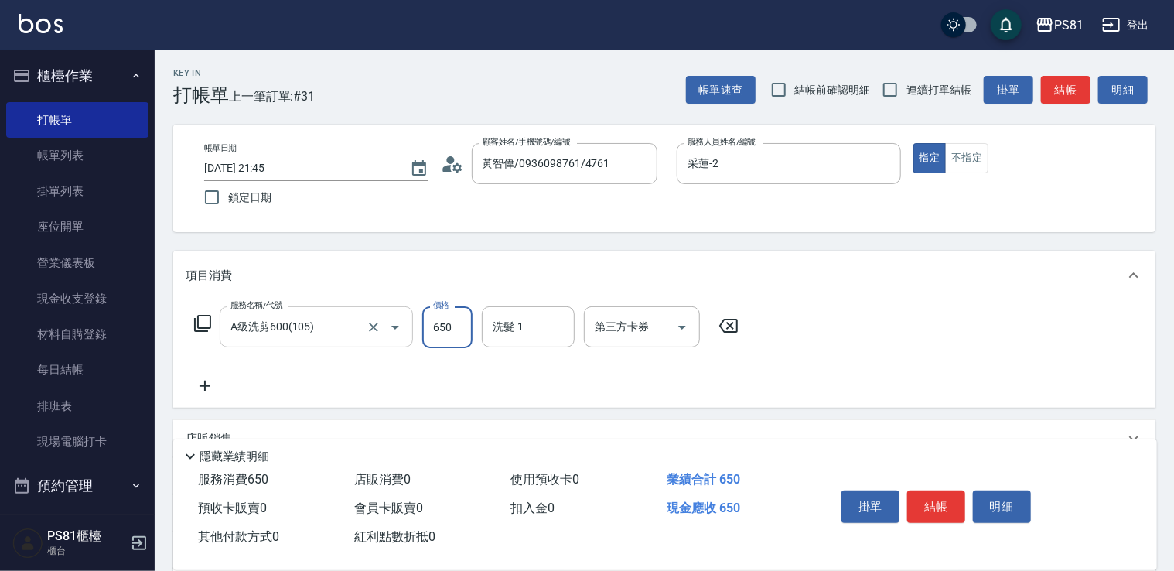
type input "650"
type input "妮可-25"
drag, startPoint x: 766, startPoint y: 348, endPoint x: 895, endPoint y: 410, distance: 143.2
click at [767, 349] on div "服務名稱/代號 A級洗剪600(105) 服務名稱/代號 價格 650 價格 洗髮-1 [PERSON_NAME]-25 洗髮-1 第三方卡券 第三方卡券" at bounding box center [664, 353] width 982 height 107
click at [949, 501] on button "結帳" at bounding box center [936, 506] width 58 height 32
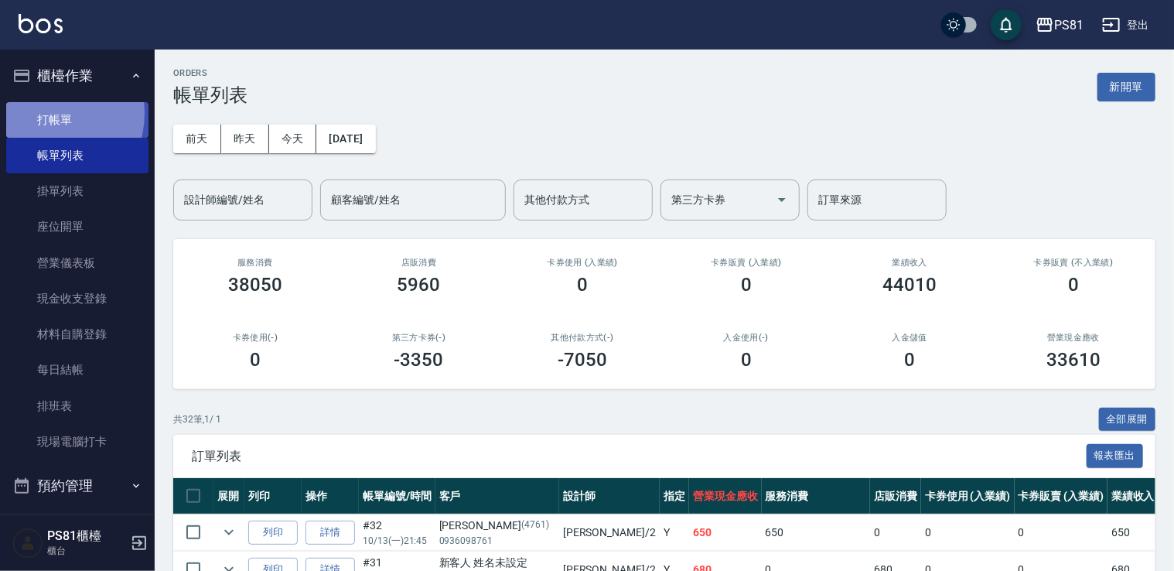
click at [49, 113] on link "打帳單" at bounding box center [77, 120] width 142 height 36
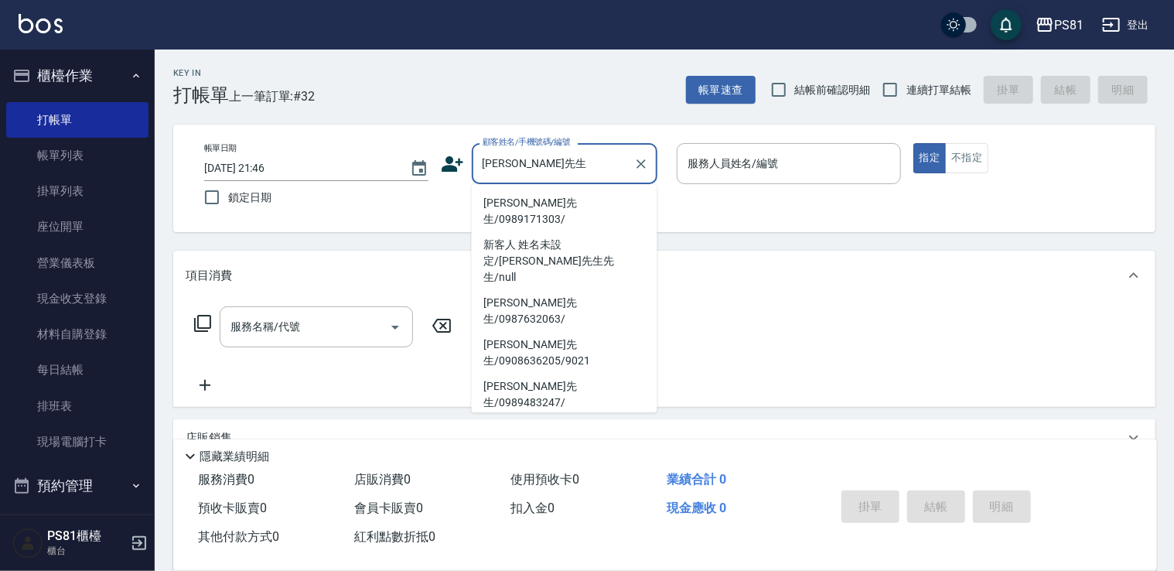
click at [566, 200] on li "[PERSON_NAME]先生/0989171303/" at bounding box center [565, 211] width 186 height 42
type input "[PERSON_NAME]先生/0989171303/"
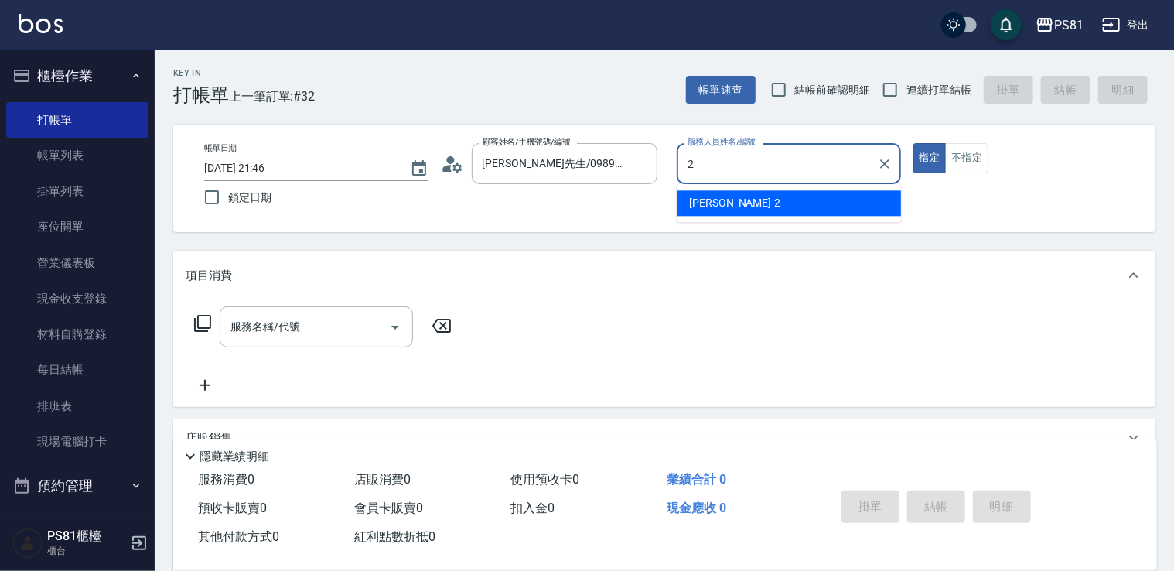
type input "采蓮-2"
type button "true"
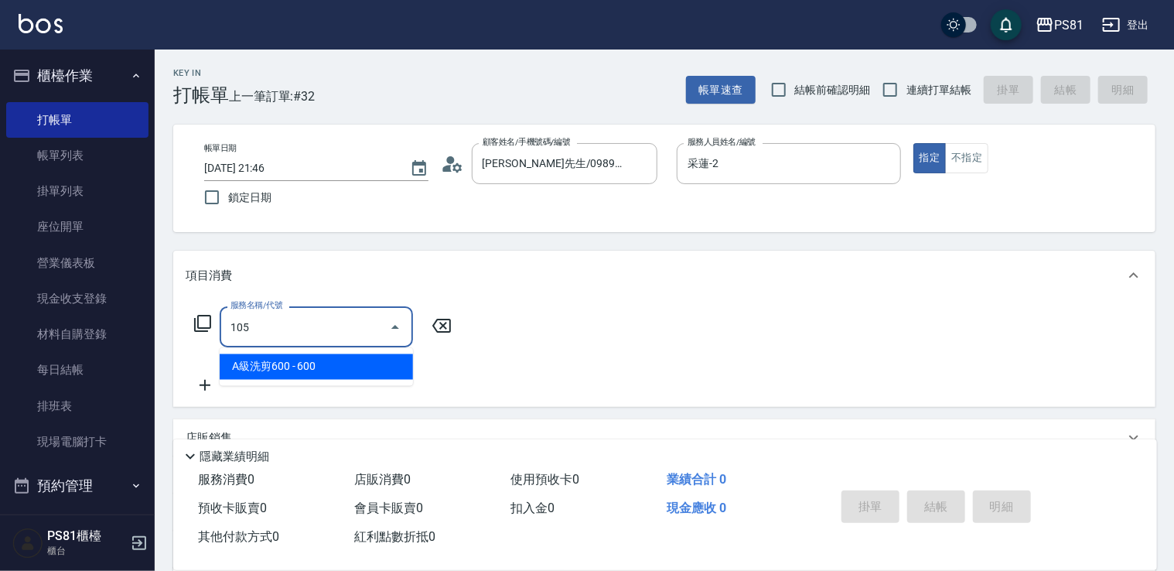
type input "A級洗剪600(105)"
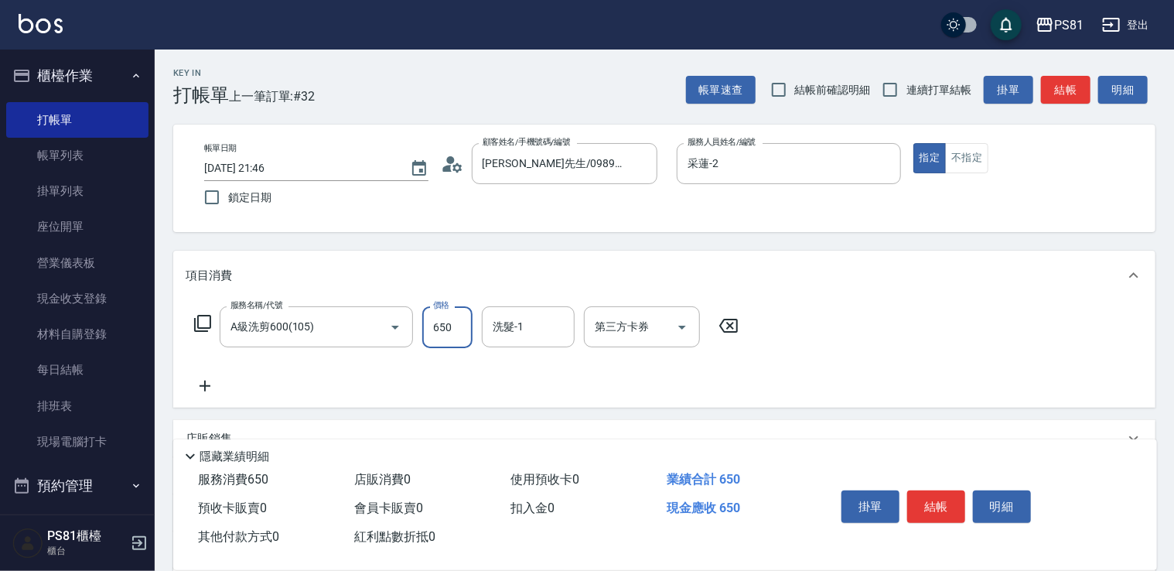
type input "650"
type input "妮可-25"
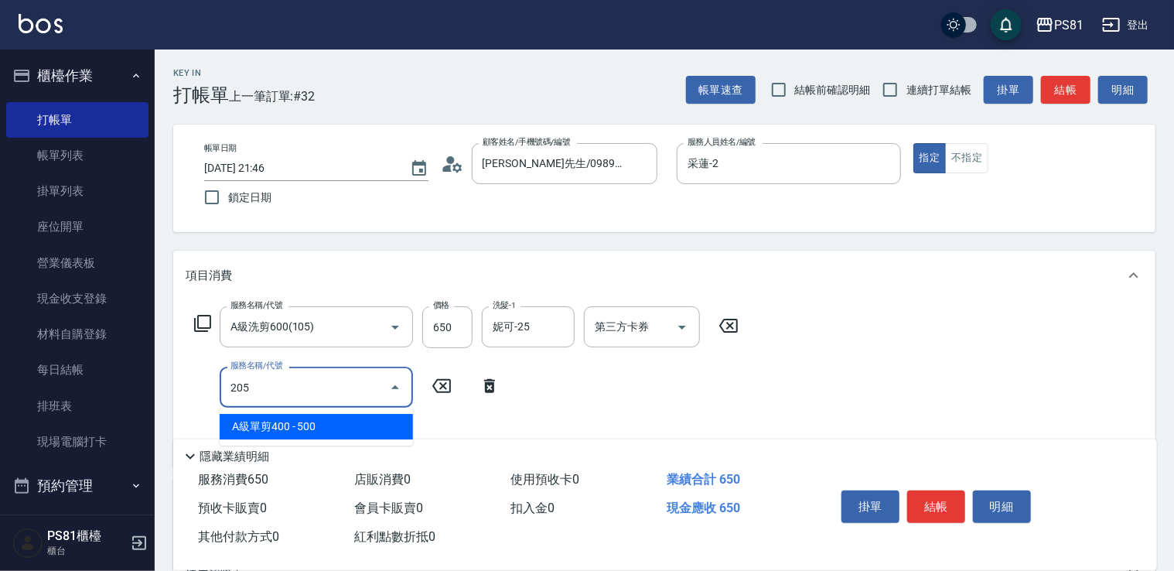
type input "A級單剪400(205)"
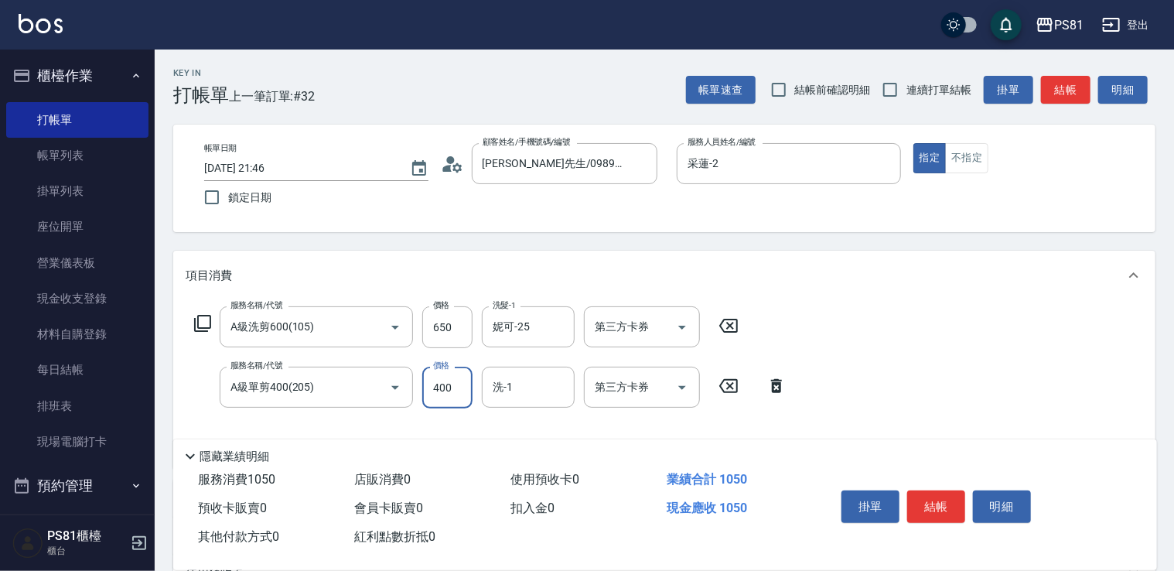
type input "400"
drag, startPoint x: 858, startPoint y: 354, endPoint x: 877, endPoint y: 357, distance: 19.6
click at [862, 354] on div "服務名稱/代號 A級洗剪600(105) 服務名稱/代號 價格 650 價格 洗髮-1 [PERSON_NAME]-25 洗髮-1 第三方卡券 第三方卡券 服…" at bounding box center [664, 384] width 982 height 168
click at [953, 494] on button "結帳" at bounding box center [936, 506] width 58 height 32
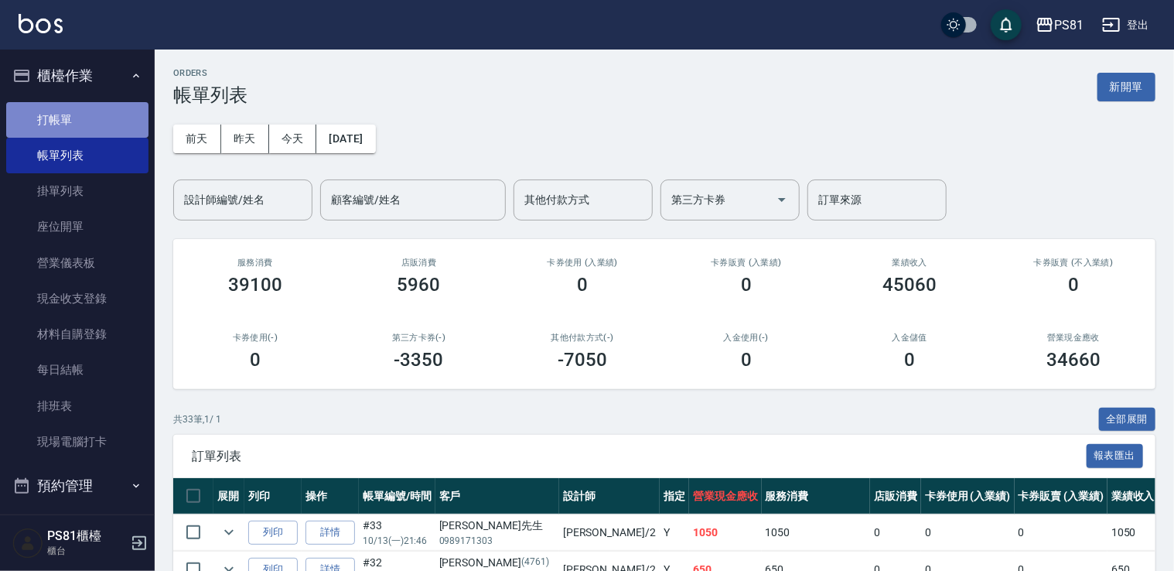
click at [115, 119] on link "打帳單" at bounding box center [77, 120] width 142 height 36
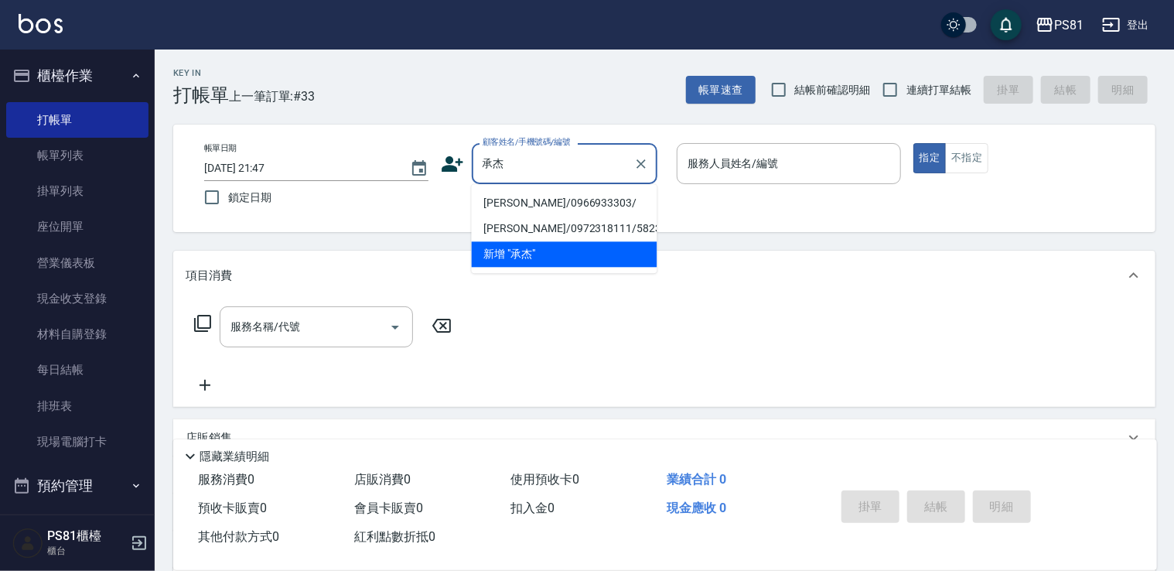
click at [569, 195] on li "[PERSON_NAME]/0966933303/" at bounding box center [565, 203] width 186 height 26
type input "[PERSON_NAME]/0966933303/"
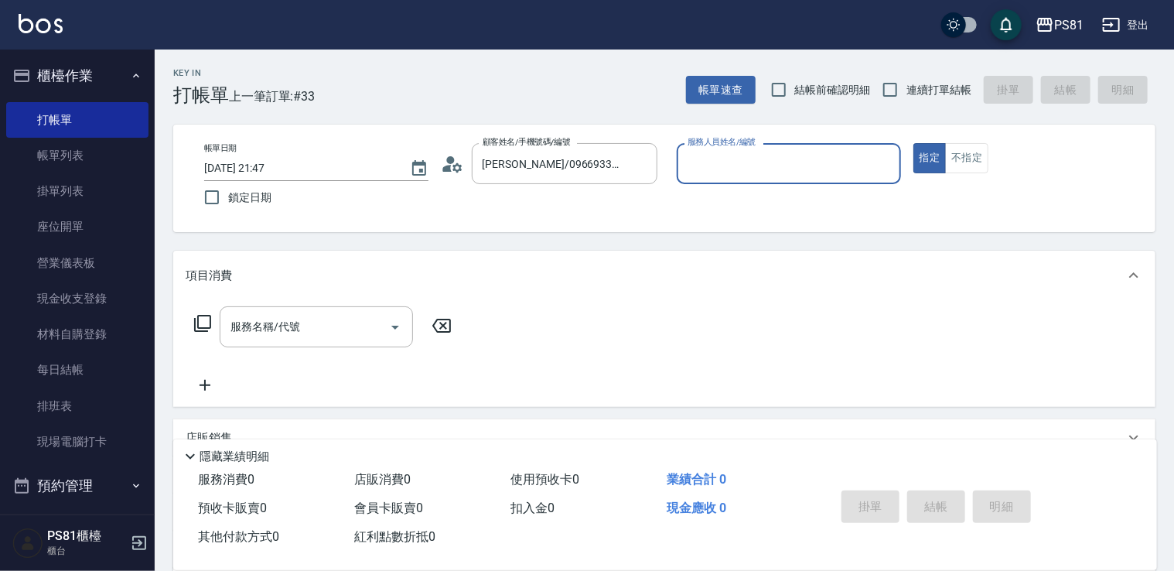
type input "采蓮-2"
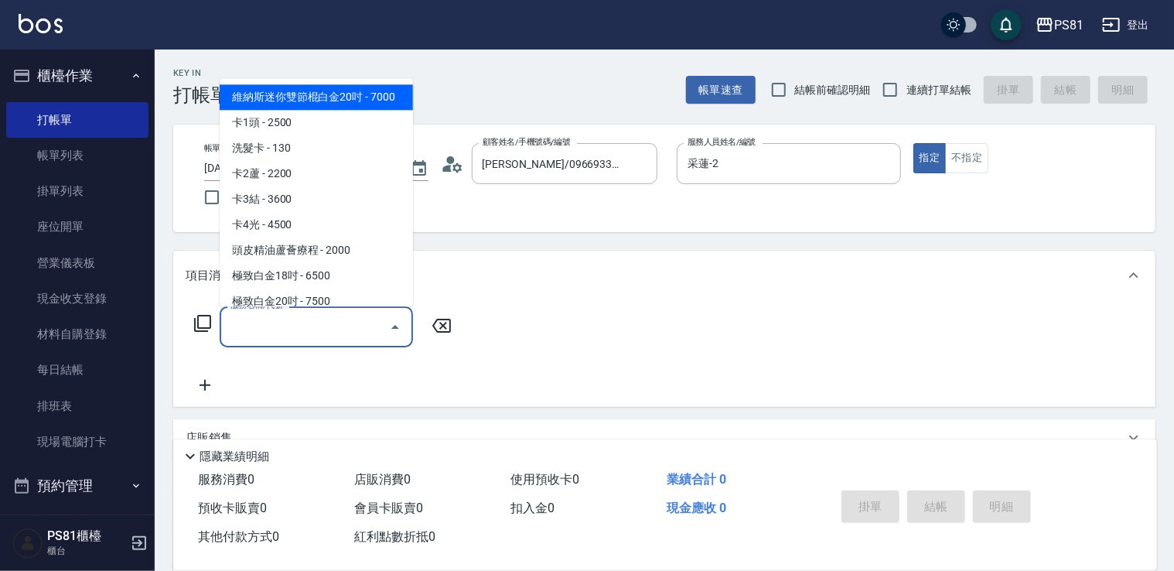
click at [302, 336] on input "服務名稱/代號" at bounding box center [305, 326] width 156 height 27
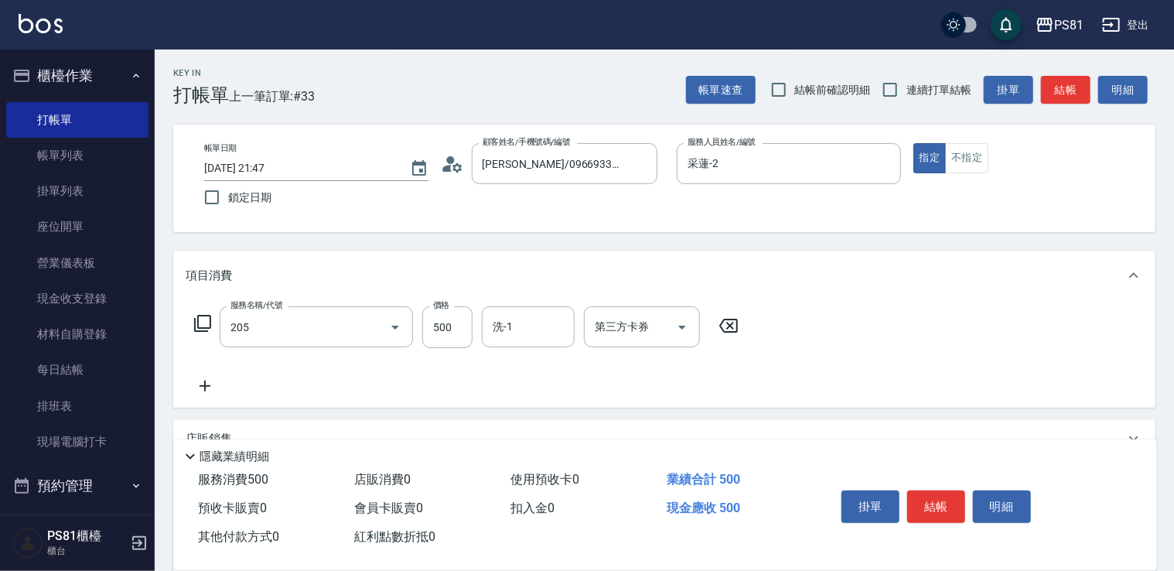
type input "A級單剪400(205)"
drag, startPoint x: 807, startPoint y: 334, endPoint x: 976, endPoint y: 498, distance: 235.2
click at [808, 334] on div "服務名稱/代號 A級單剪400(205) 服務名稱/代號 價格 500 價格 洗-1 洗-1 第三方卡券 第三方卡券" at bounding box center [664, 353] width 982 height 107
click at [947, 508] on button "結帳" at bounding box center [936, 506] width 58 height 32
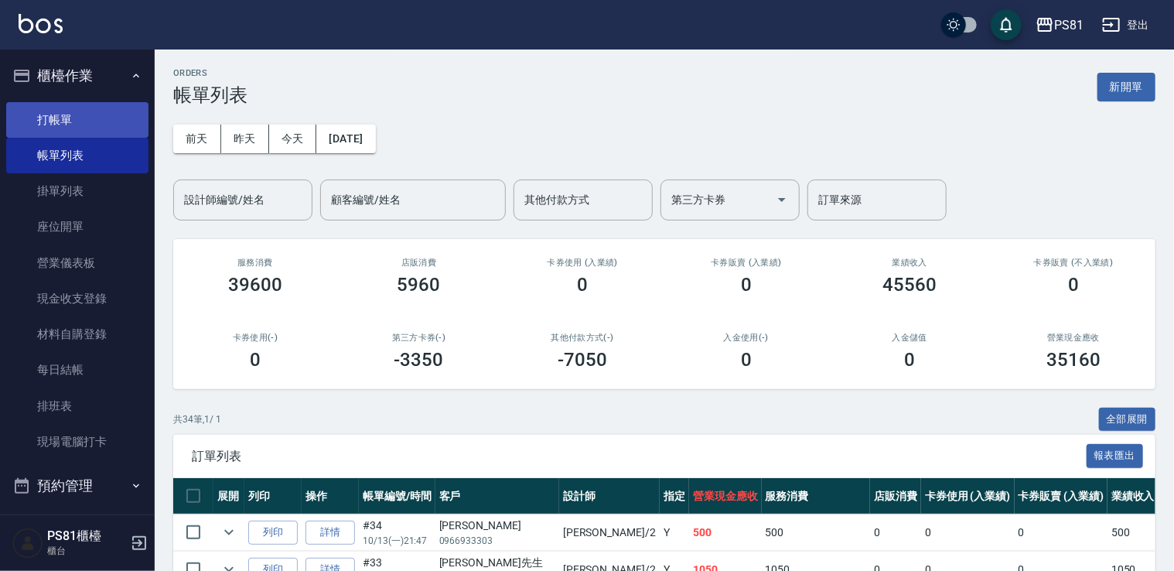
click at [64, 128] on link "打帳單" at bounding box center [77, 120] width 142 height 36
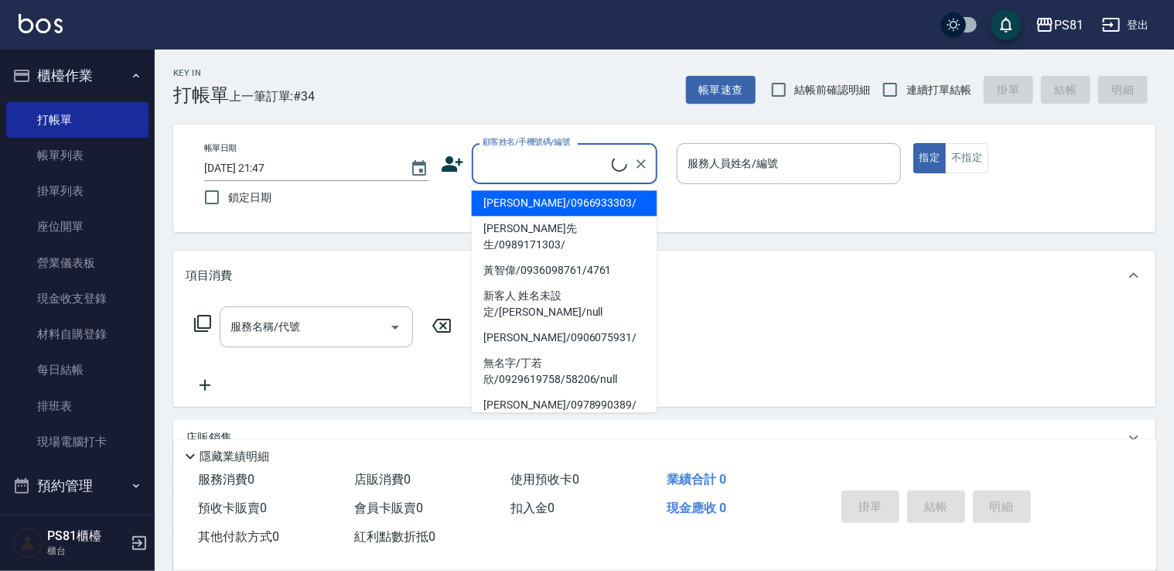
click at [603, 168] on input "顧客姓名/手機號碼/編號" at bounding box center [545, 163] width 133 height 27
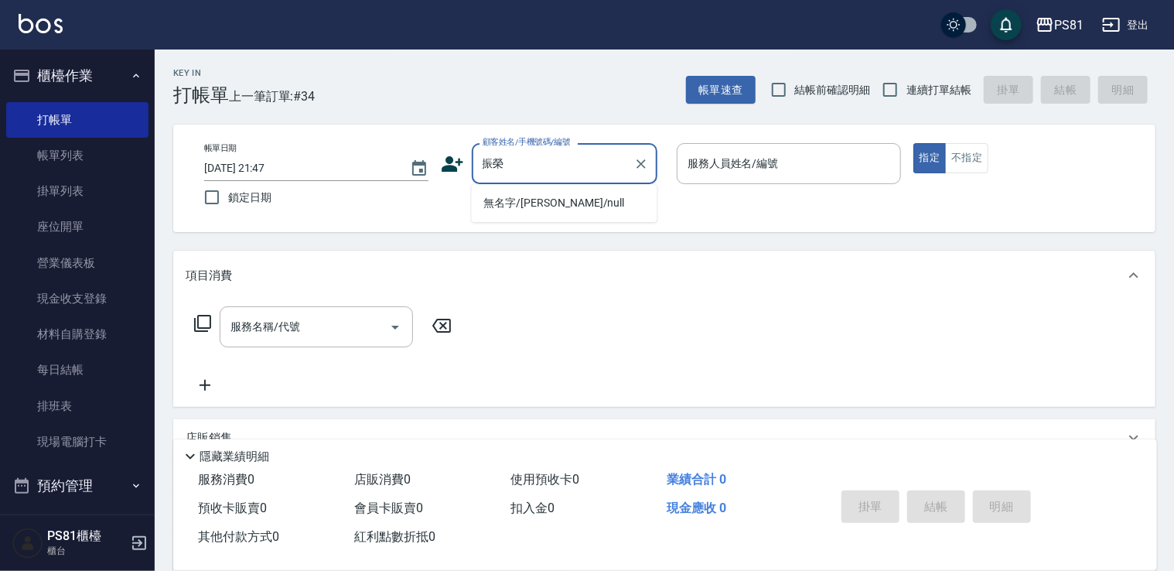
click at [592, 209] on li "無名字/[PERSON_NAME]/null" at bounding box center [565, 203] width 186 height 26
type input "無名字/[PERSON_NAME]/null"
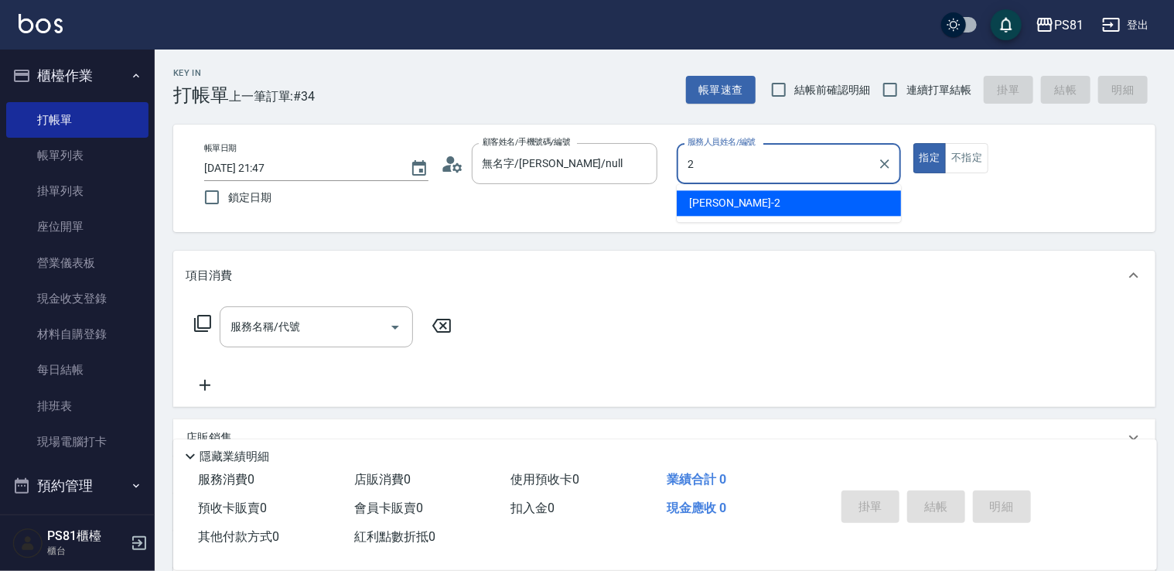
type input "采蓮-2"
type button "true"
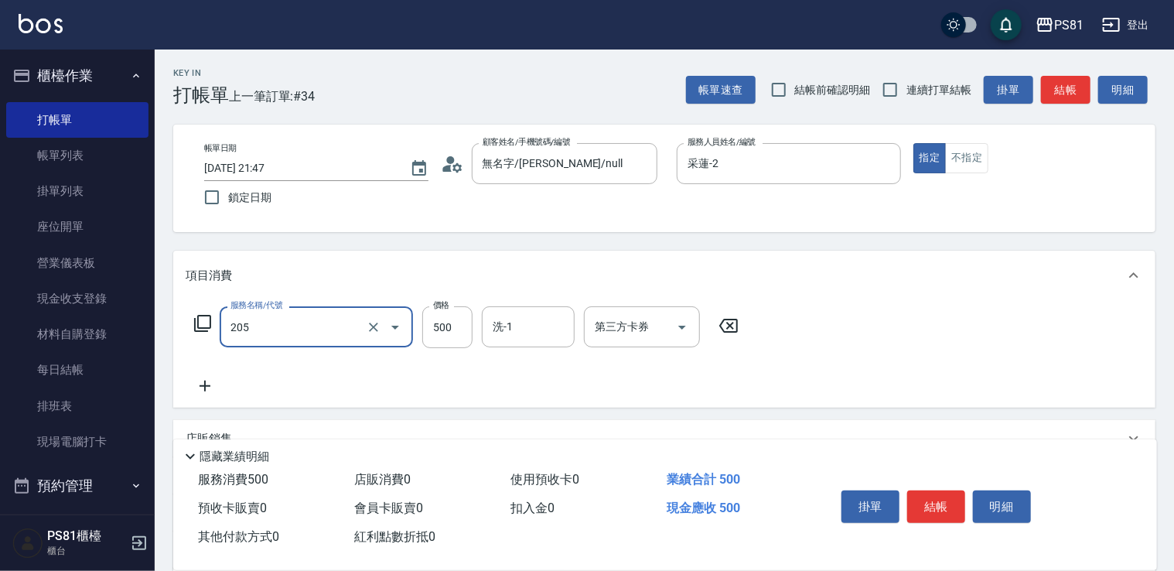
type input "A級單剪400(205)"
click at [971, 388] on div "服務名稱/代號 A級單剪400(205) 服務名稱/代號 價格 500 價格 洗-1 洗-1 第三方卡券 第三方卡券" at bounding box center [664, 353] width 982 height 107
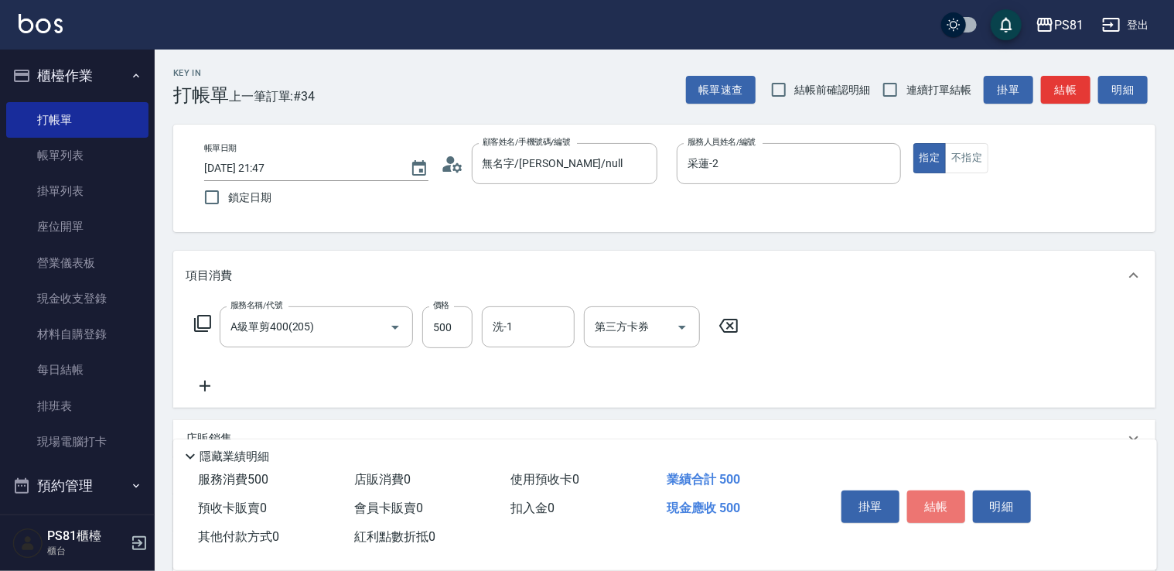
click at [953, 509] on button "結帳" at bounding box center [936, 506] width 58 height 32
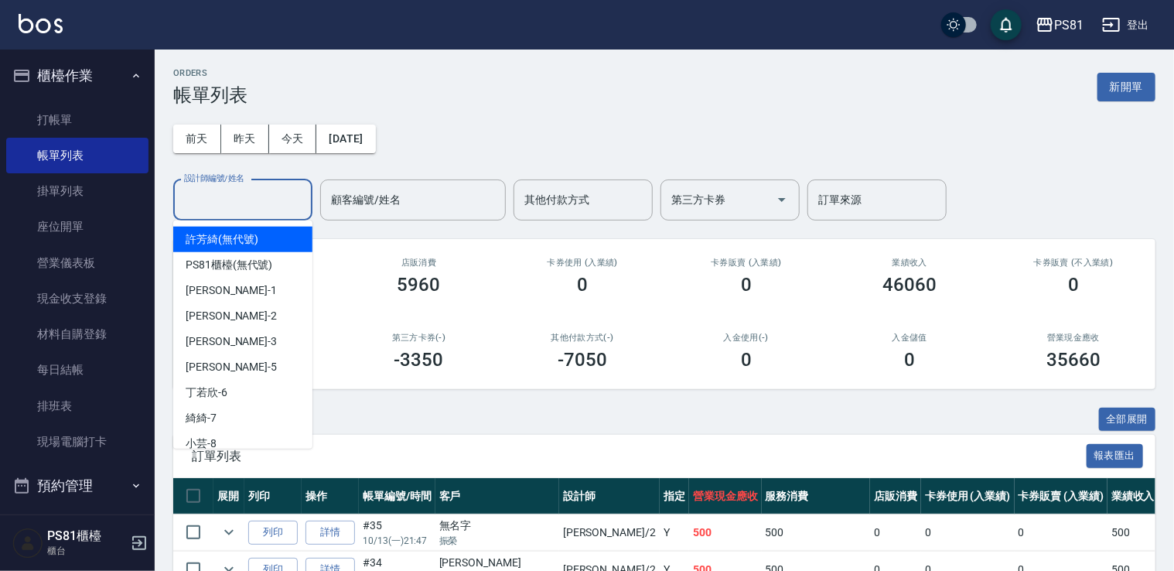
click at [213, 209] on input "設計師編號/姓名" at bounding box center [242, 199] width 125 height 27
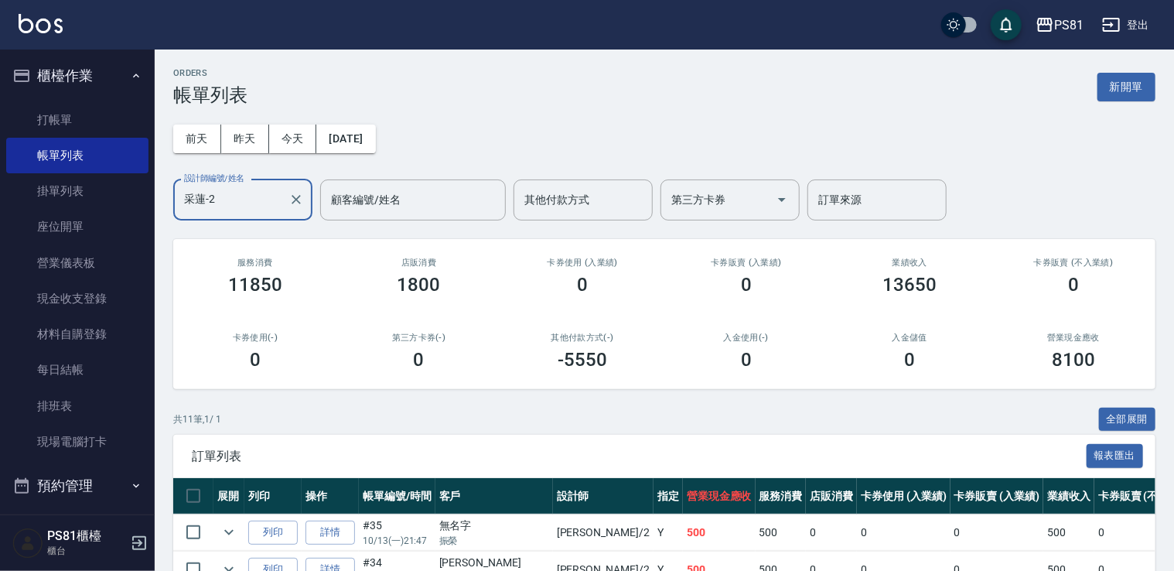
type input "采蓮-2"
drag, startPoint x: 465, startPoint y: 437, endPoint x: 452, endPoint y: 426, distance: 16.4
click at [464, 437] on div "訂單列表 報表匯出" at bounding box center [664, 456] width 982 height 43
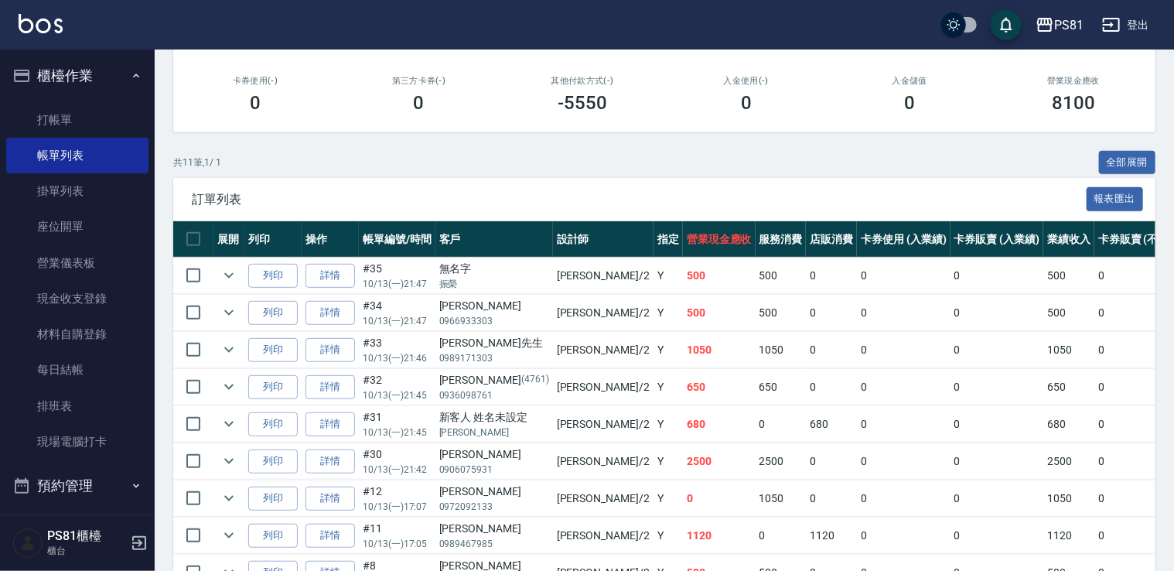
scroll to position [420, 0]
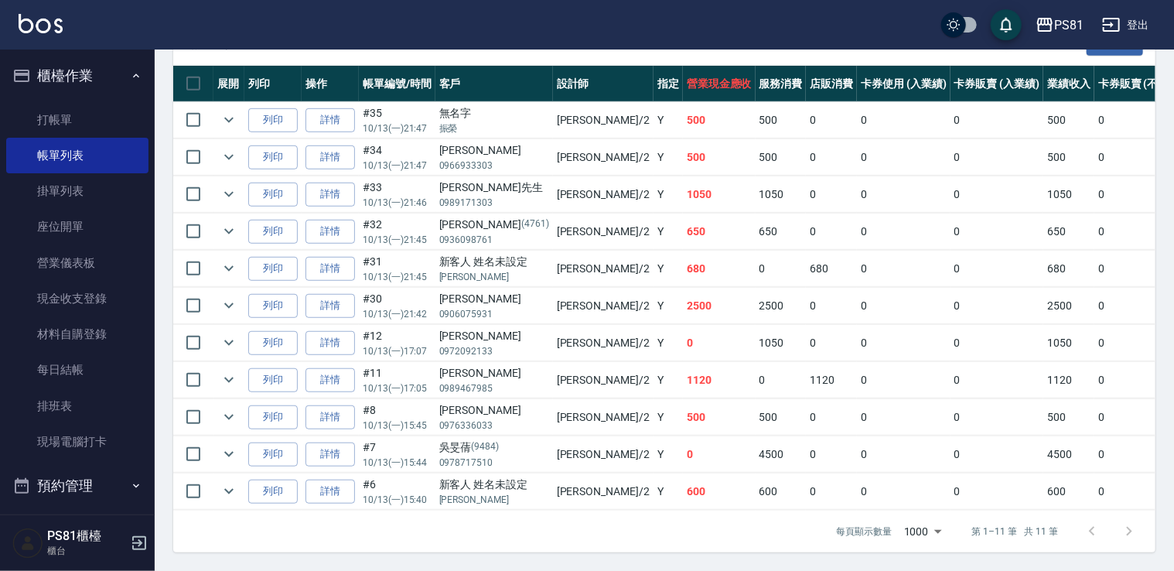
click at [563, 488] on td "采蓮 /2" at bounding box center [603, 491] width 101 height 36
click at [653, 442] on td "Y" at bounding box center [667, 454] width 29 height 36
click at [553, 436] on td "采蓮 /2" at bounding box center [603, 454] width 101 height 36
click at [553, 401] on td "采蓮 /2" at bounding box center [603, 417] width 101 height 36
click at [553, 367] on td "采蓮 /2" at bounding box center [603, 380] width 101 height 36
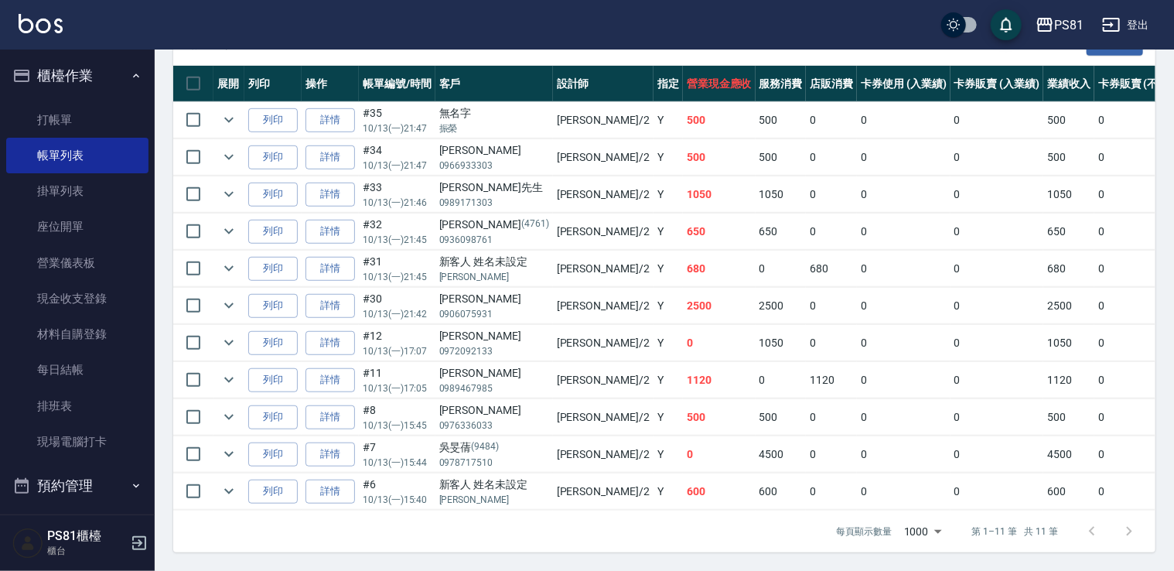
click at [555, 327] on td "采蓮 /2" at bounding box center [603, 343] width 101 height 36
click at [563, 271] on td "采蓮 /2" at bounding box center [603, 269] width 101 height 36
click at [557, 257] on td "采蓮 /2" at bounding box center [603, 269] width 101 height 36
click at [521, 233] on p "0936098761" at bounding box center [494, 240] width 110 height 14
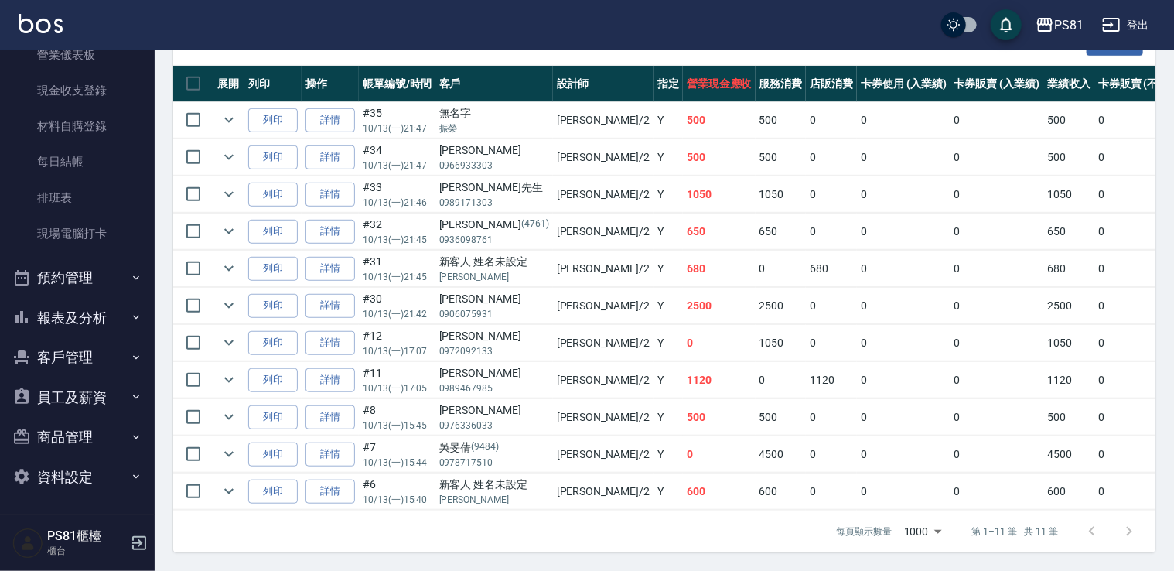
click at [56, 322] on button "報表及分析" at bounding box center [77, 318] width 142 height 40
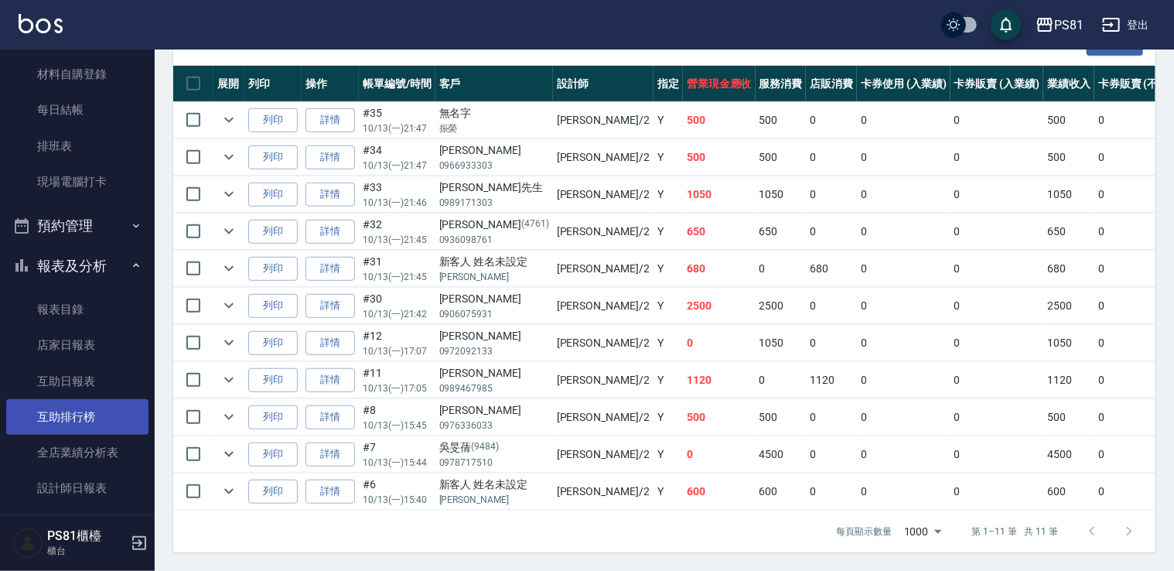
scroll to position [363, 0]
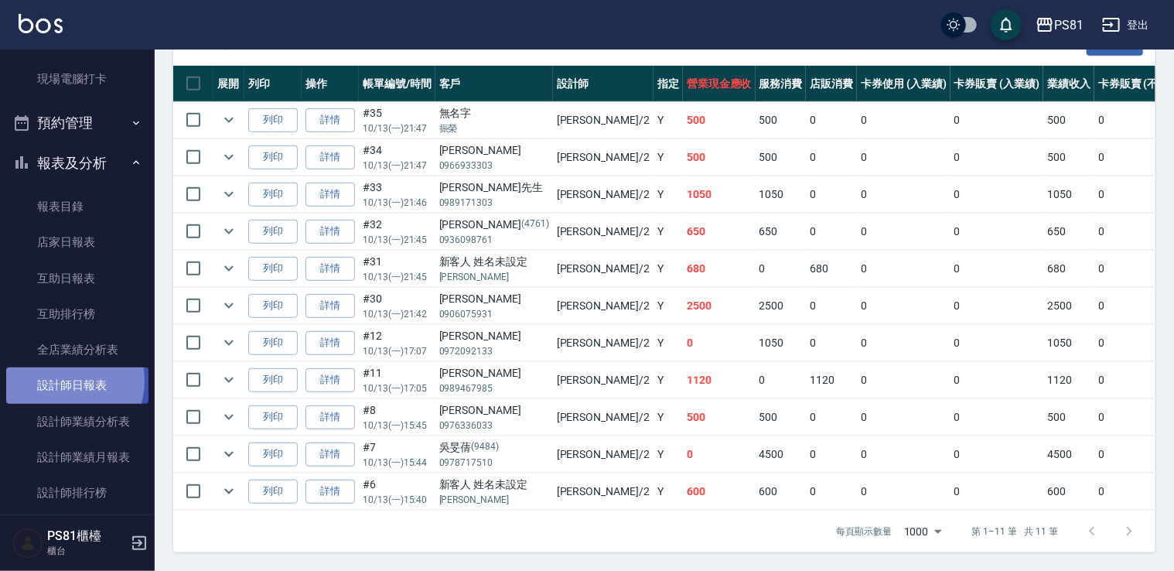
click at [59, 380] on link "設計師日報表" at bounding box center [77, 385] width 142 height 36
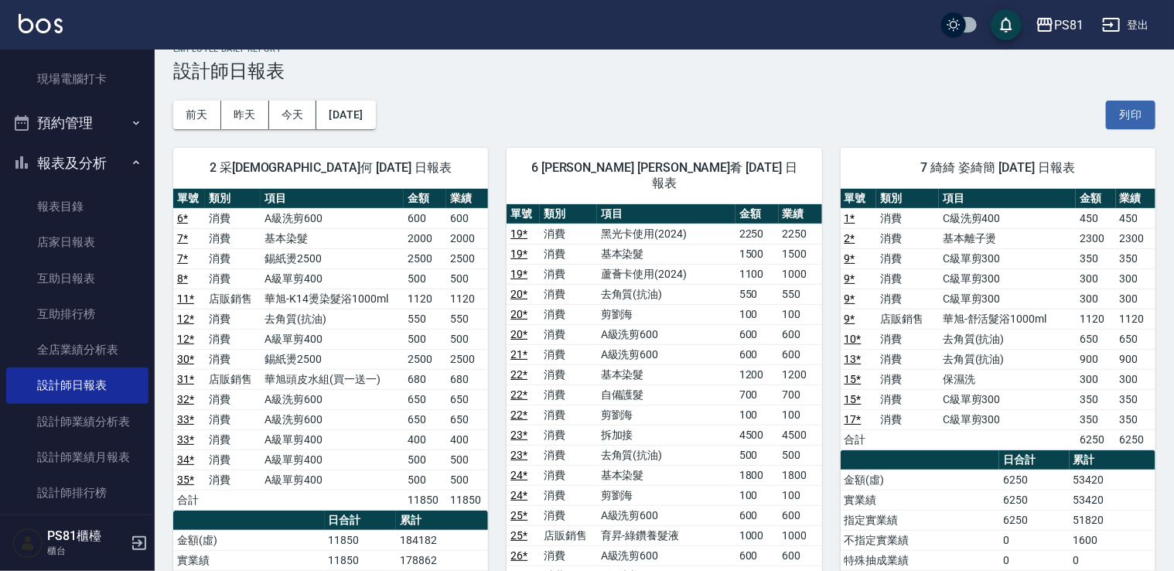
scroll to position [309, 0]
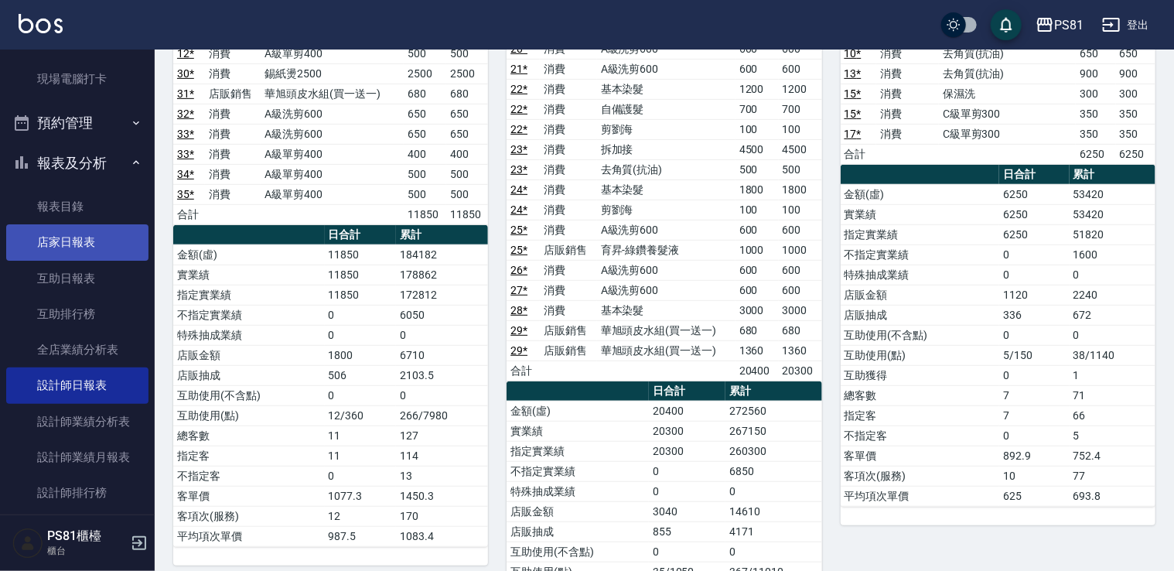
click at [80, 243] on link "店家日報表" at bounding box center [77, 242] width 142 height 36
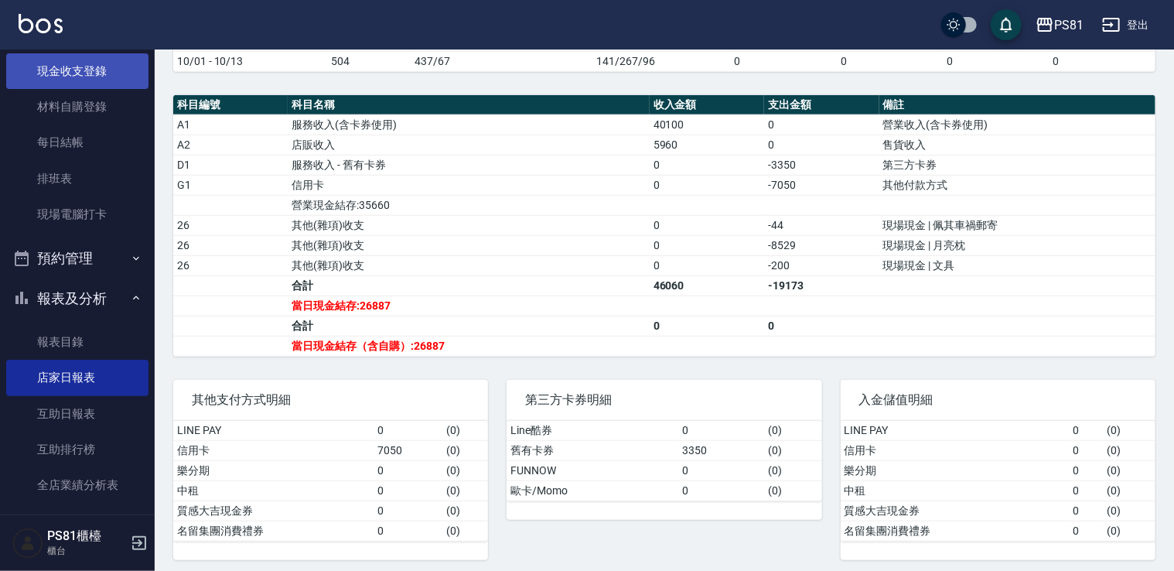
scroll to position [131, 0]
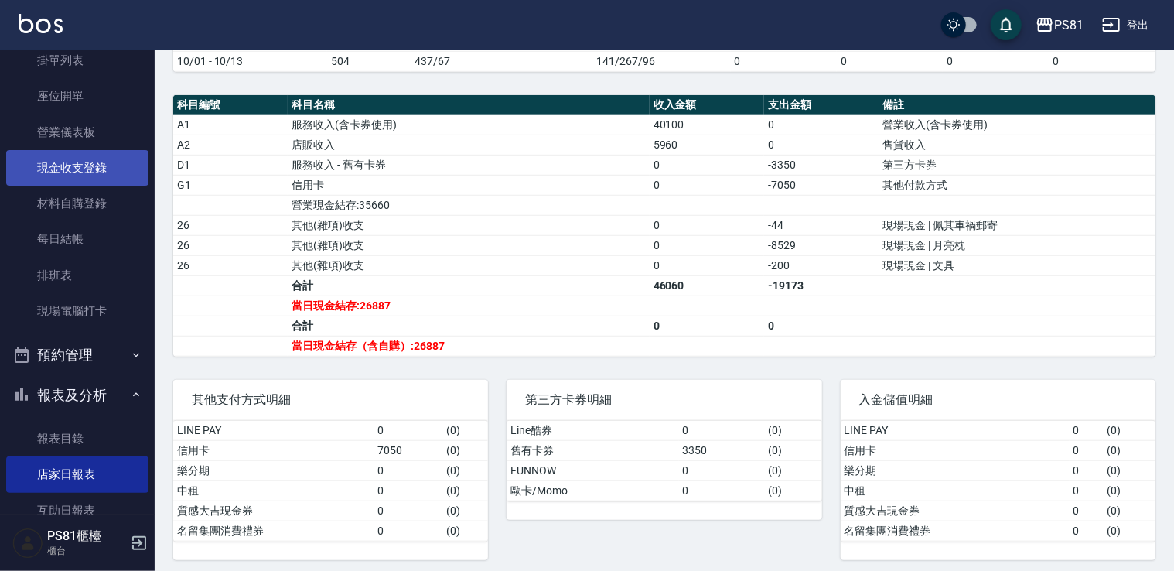
click at [66, 179] on link "現金收支登錄" at bounding box center [77, 168] width 142 height 36
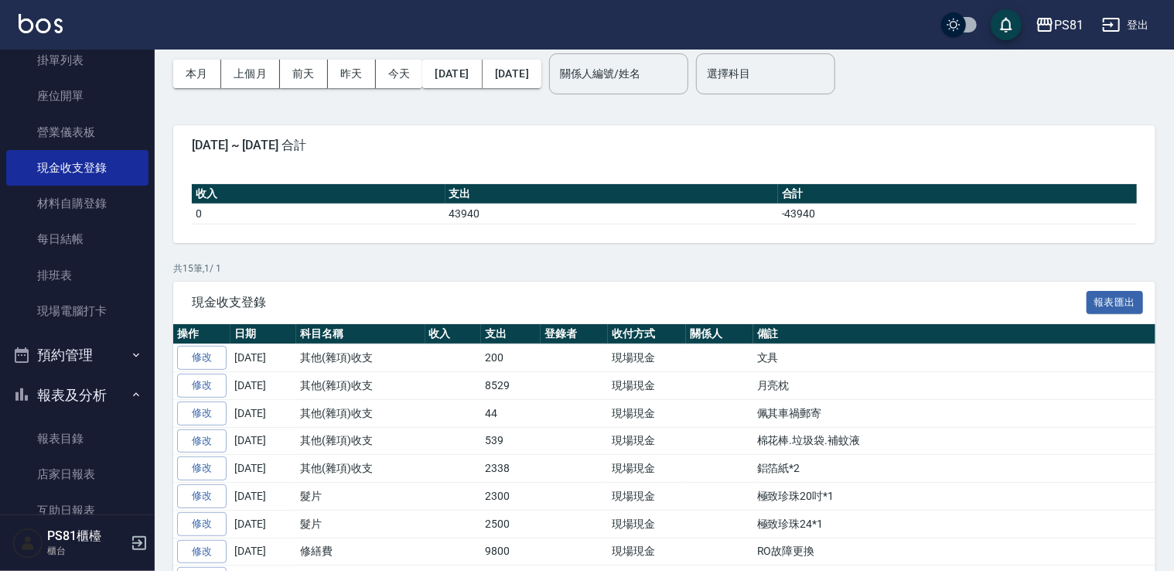
scroll to position [155, 0]
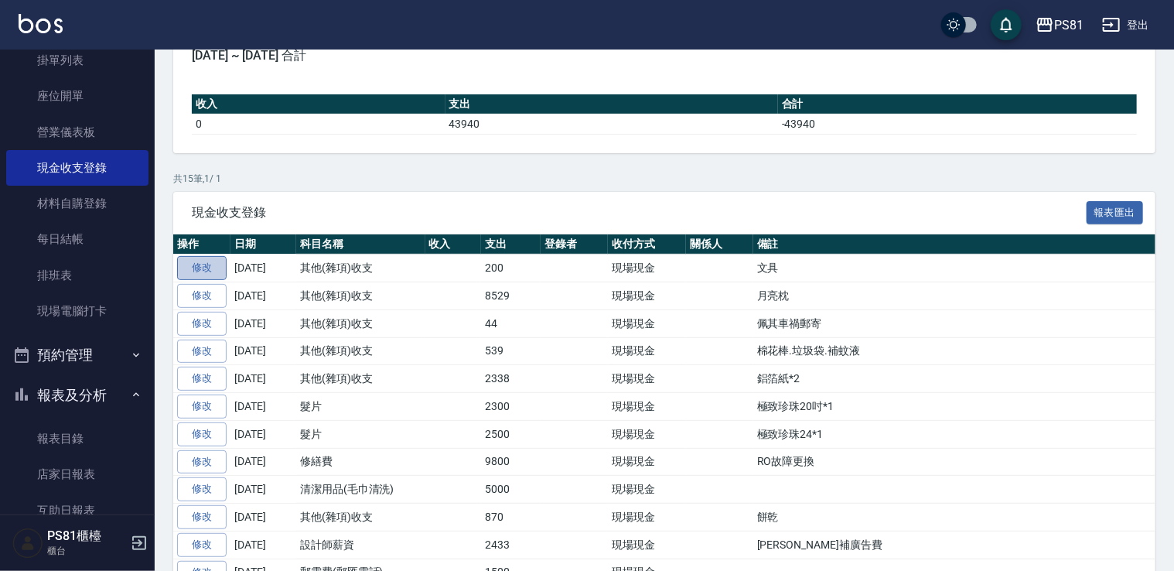
click at [195, 274] on link "修改" at bounding box center [201, 268] width 49 height 24
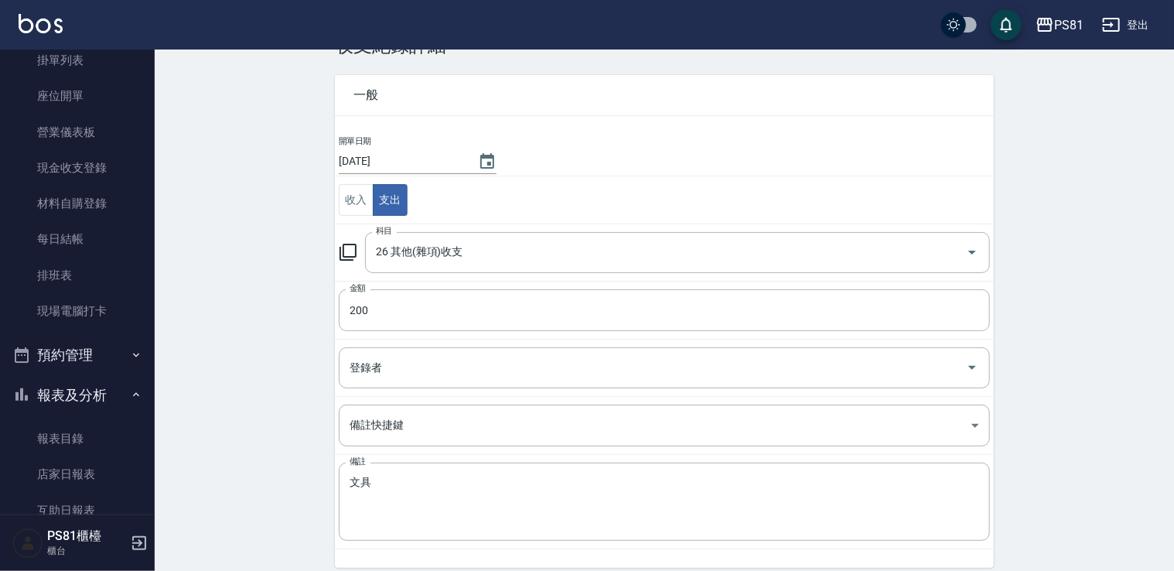
scroll to position [91, 0]
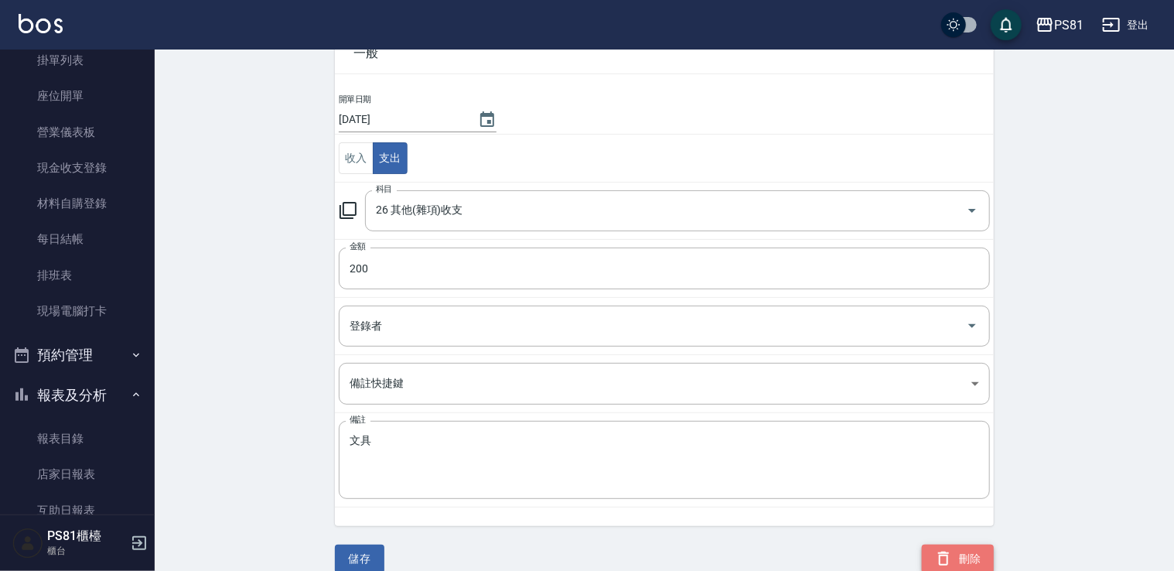
click at [971, 550] on button "刪除" at bounding box center [958, 558] width 72 height 29
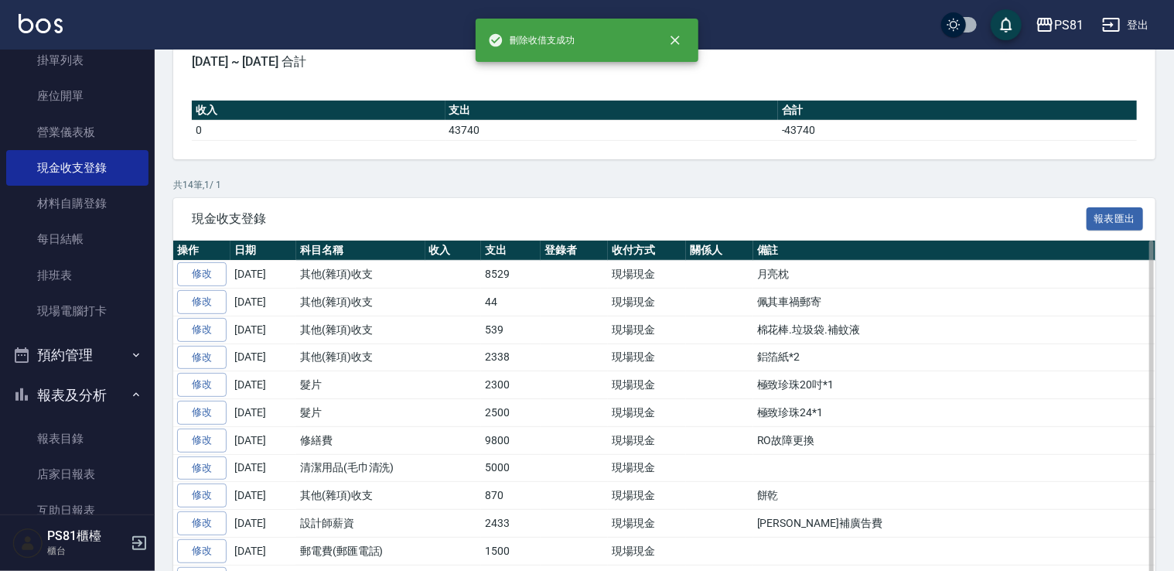
scroll to position [232, 0]
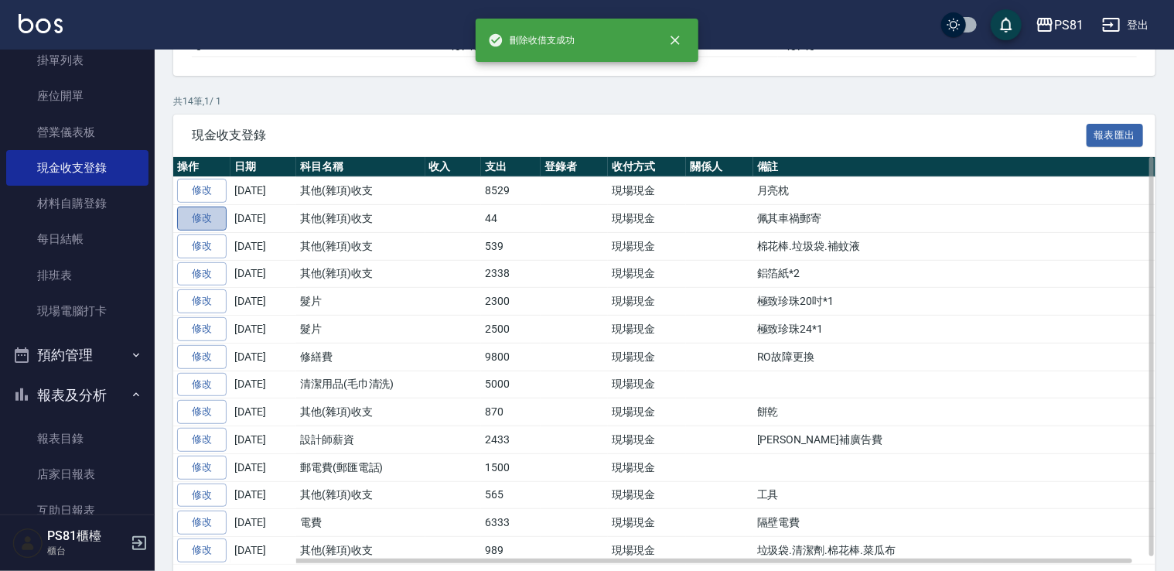
click at [213, 220] on link "修改" at bounding box center [201, 218] width 49 height 24
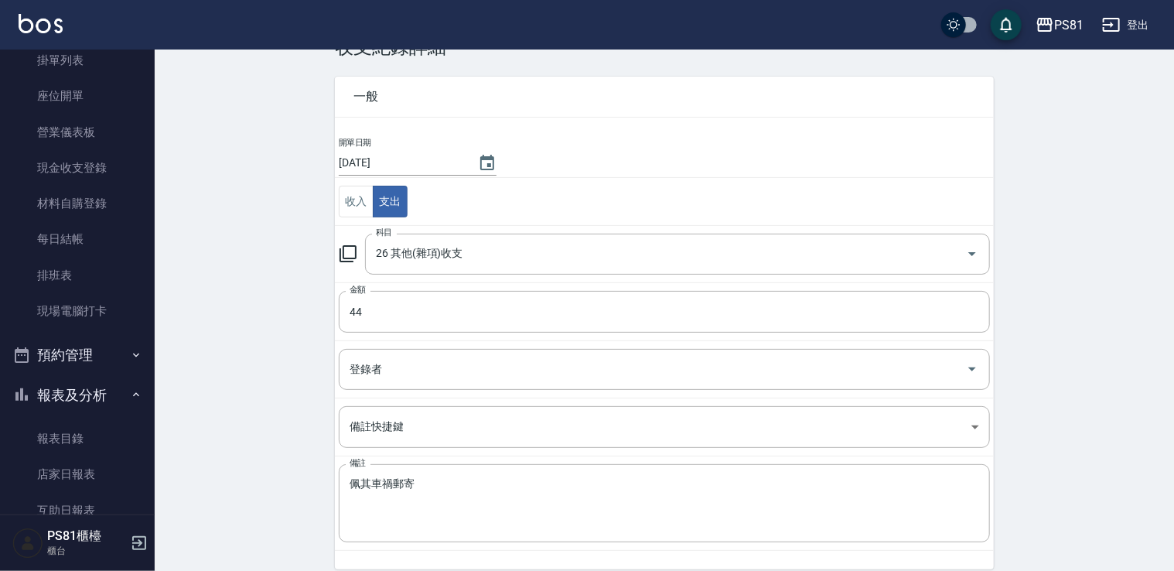
scroll to position [91, 0]
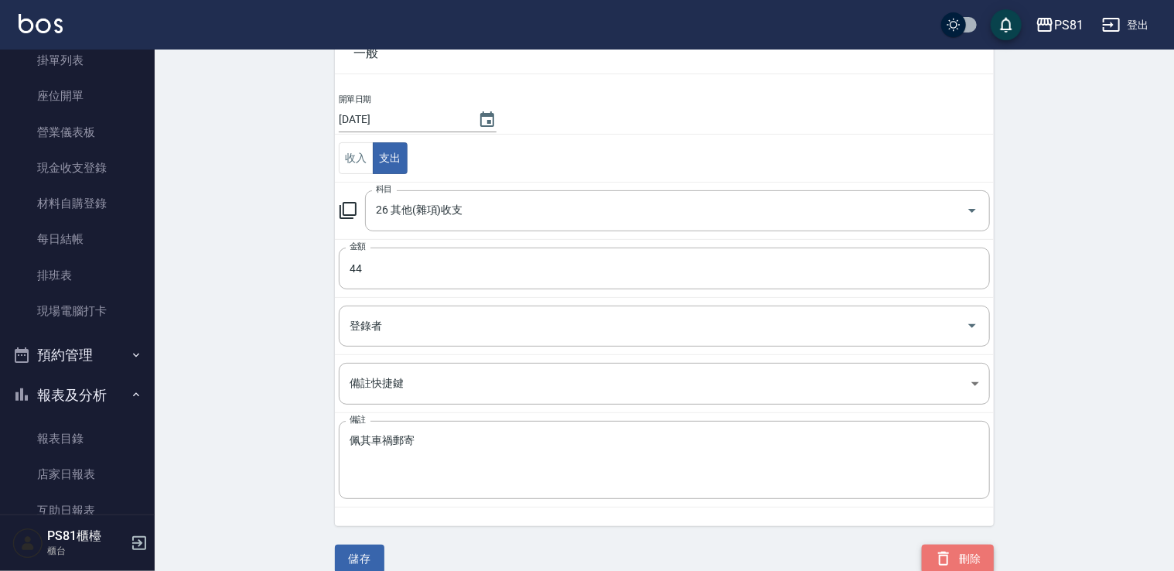
click at [965, 558] on button "刪除" at bounding box center [958, 558] width 72 height 29
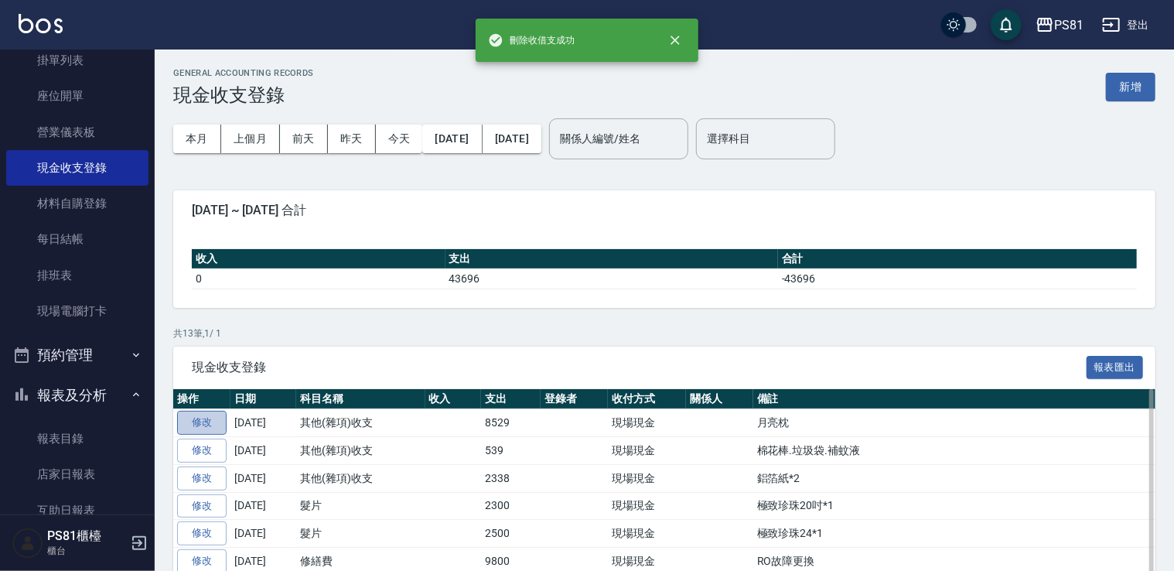
click at [218, 418] on link "修改" at bounding box center [201, 423] width 49 height 24
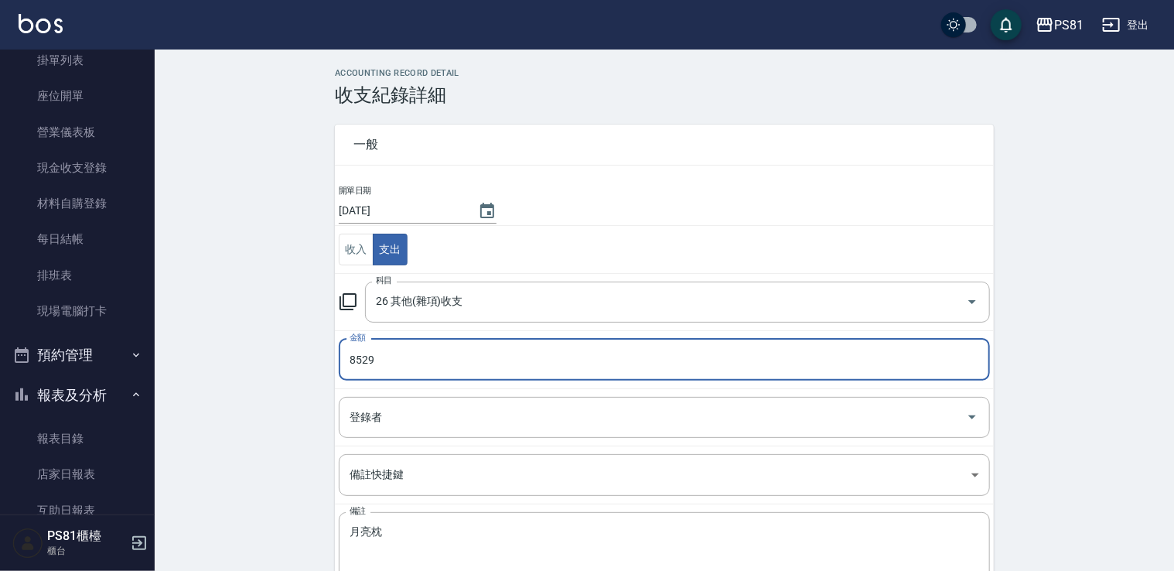
click at [385, 356] on input "8529" at bounding box center [664, 360] width 651 height 42
type input "8773"
click at [213, 316] on div "ACCOUNTING RECORD DETAIL 收支紀錄詳細 一般 開單日期 [DATE] 收入 支出 科目 26 其他(雜項)收支 科目 金額 8773 …" at bounding box center [664, 366] width 1019 height 596
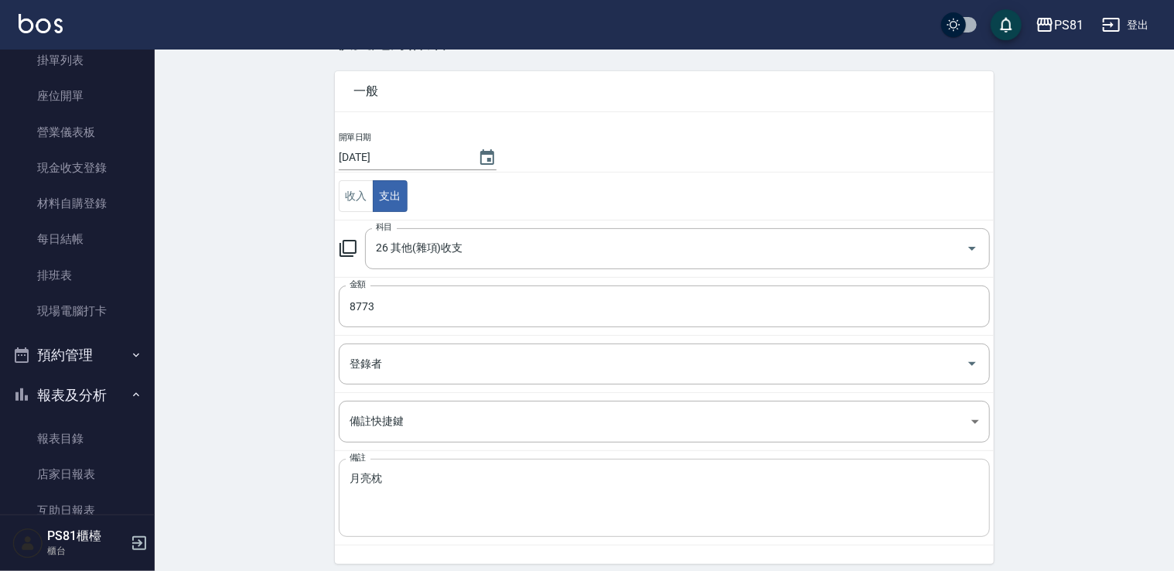
scroll to position [91, 0]
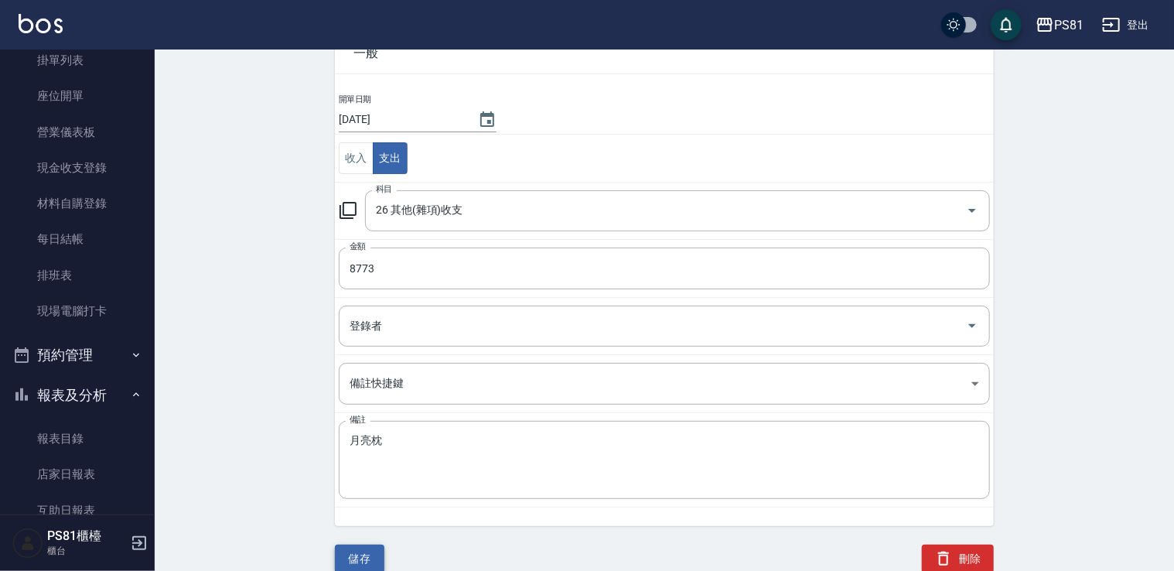
click at [362, 560] on button "儲存" at bounding box center [359, 558] width 49 height 29
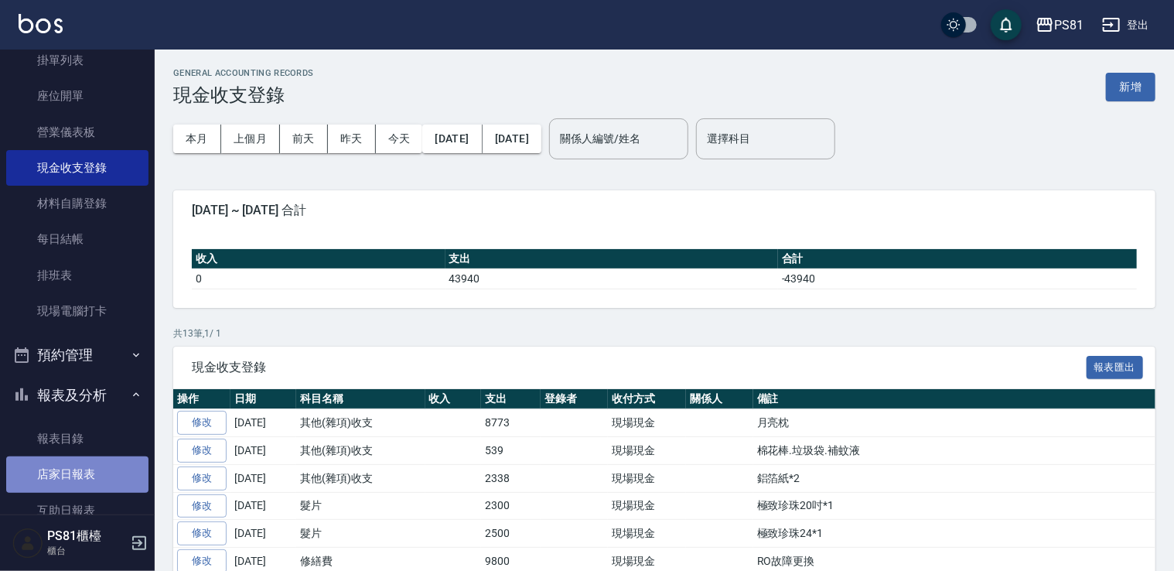
click at [91, 463] on link "店家日報表" at bounding box center [77, 474] width 142 height 36
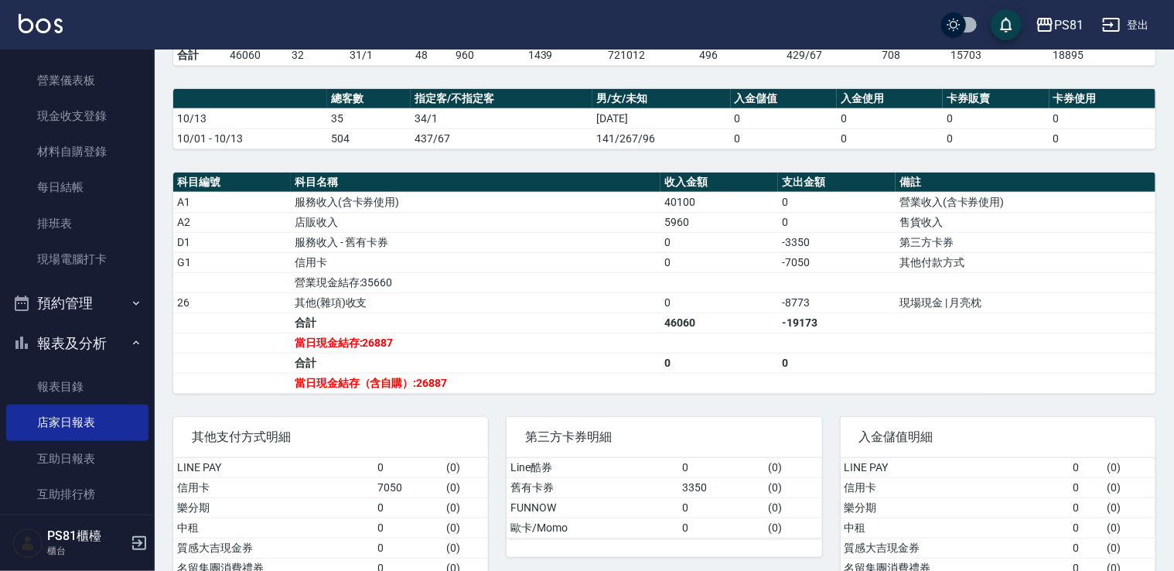
scroll to position [309, 0]
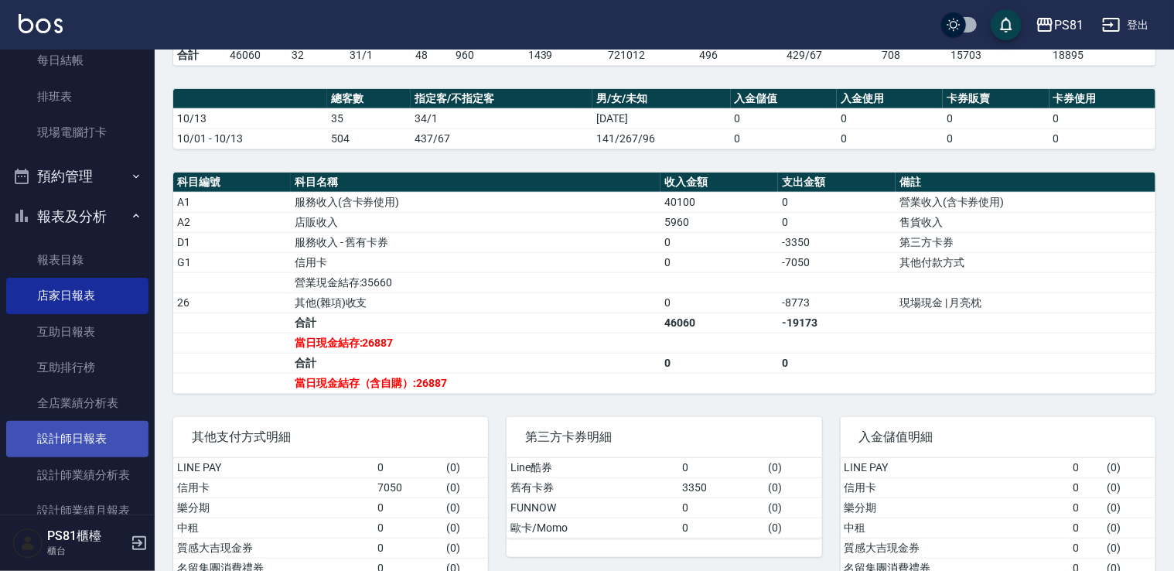
click at [83, 452] on link "設計師日報表" at bounding box center [77, 439] width 142 height 36
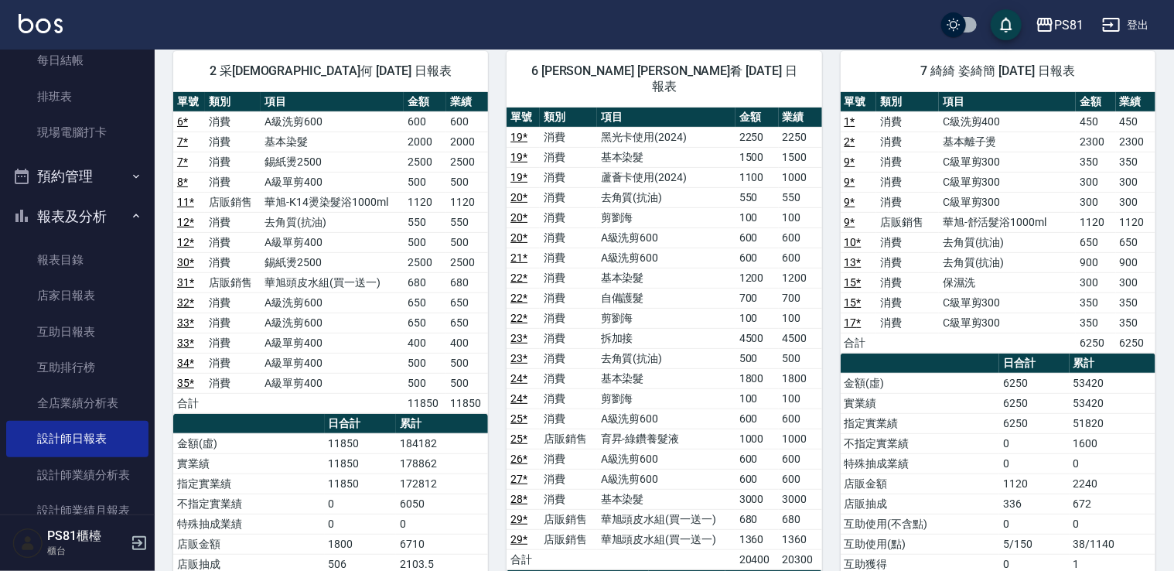
scroll to position [125, 0]
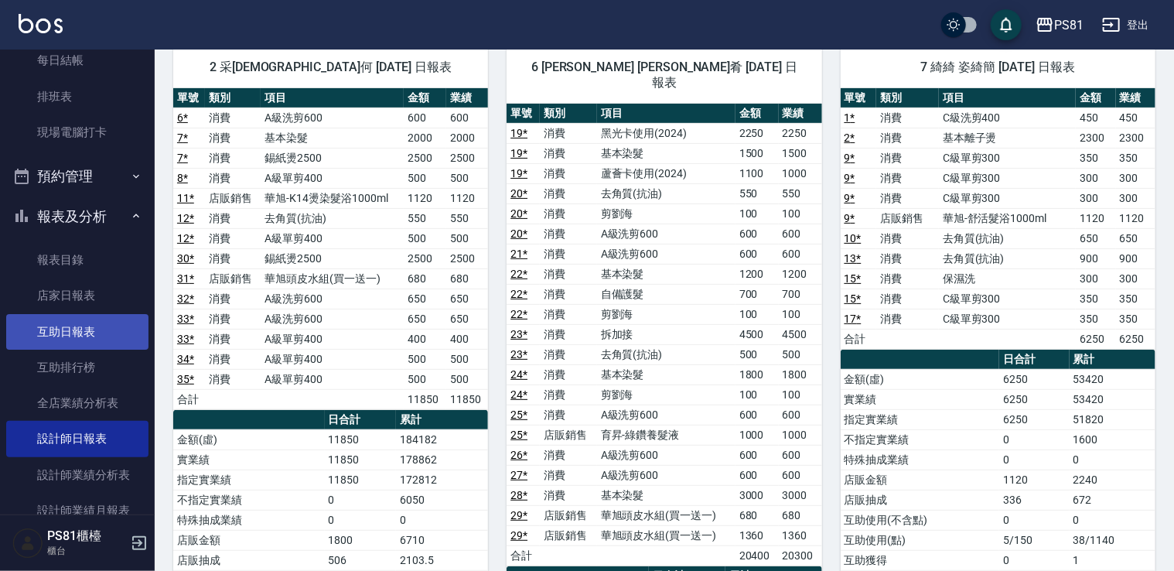
click at [121, 324] on link "互助日報表" at bounding box center [77, 332] width 142 height 36
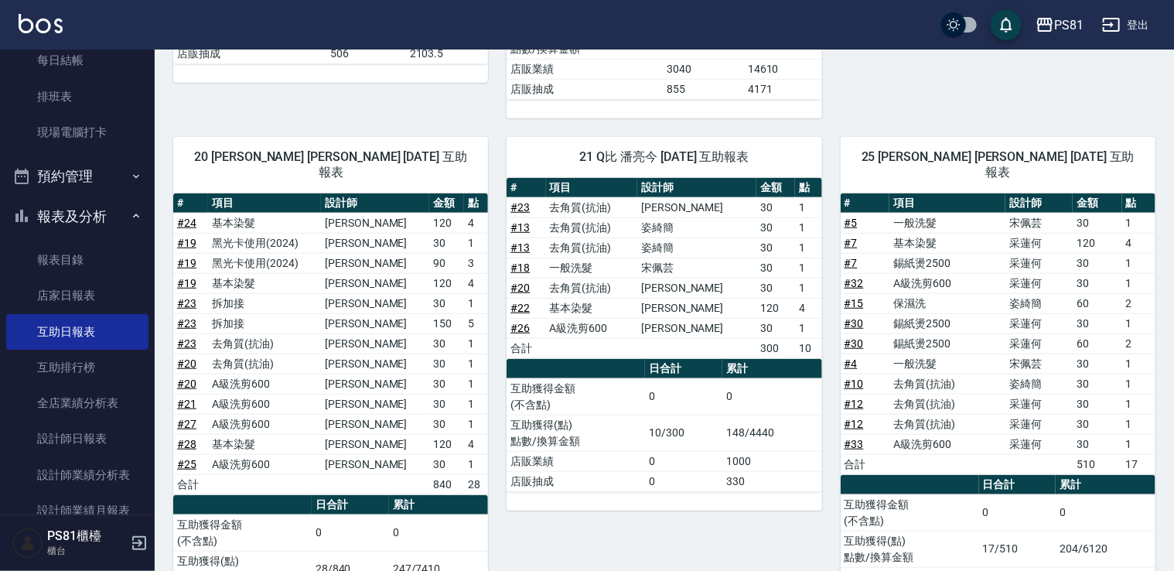
scroll to position [476, 0]
